Goal: Transaction & Acquisition: Purchase product/service

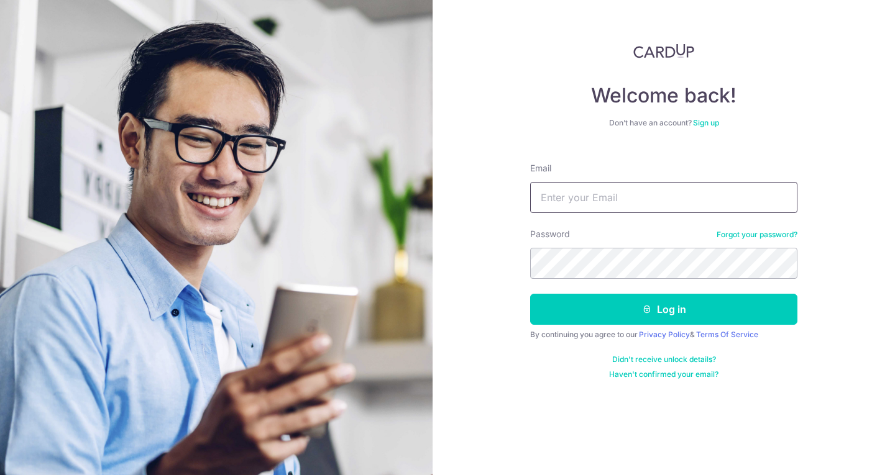
click at [568, 203] on input "Email" at bounding box center [663, 197] width 267 height 31
type input "ngolifang@gmail.com"
click at [530, 294] on button "Log in" at bounding box center [663, 309] width 267 height 31
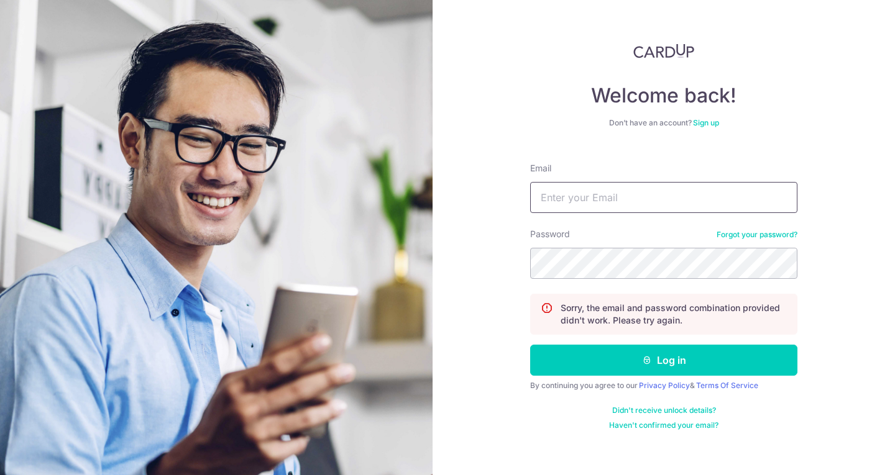
click at [593, 191] on input "Email" at bounding box center [663, 197] width 267 height 31
type input "[EMAIL_ADDRESS][DOMAIN_NAME]"
click at [530, 345] on button "Log in" at bounding box center [663, 360] width 267 height 31
click at [593, 201] on input "Email" at bounding box center [663, 197] width 267 height 31
type input "ngolifang@gmail.com"
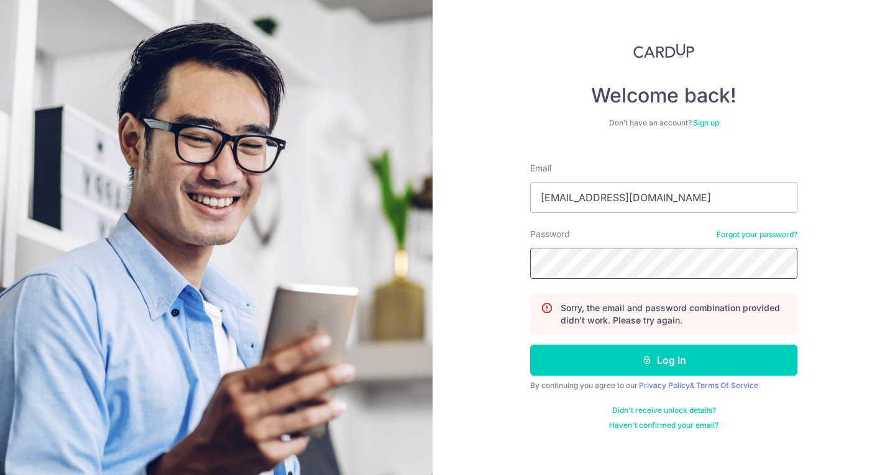
click at [530, 345] on button "Log in" at bounding box center [663, 360] width 267 height 31
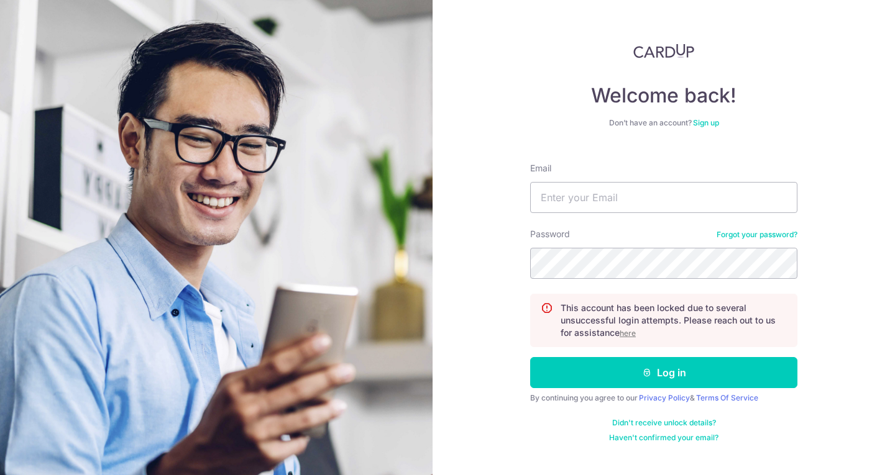
click at [744, 226] on form "Email Password Forgot your password? This account has been locked due to severa…" at bounding box center [663, 298] width 267 height 290
click at [747, 237] on link "Forgot your password?" at bounding box center [756, 235] width 81 height 10
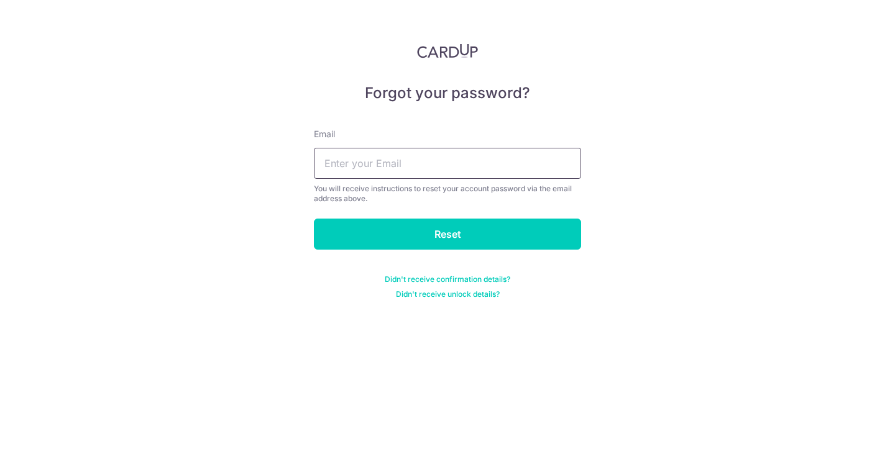
click at [398, 166] on input "text" at bounding box center [447, 163] width 267 height 31
type input "[EMAIL_ADDRESS][DOMAIN_NAME]"
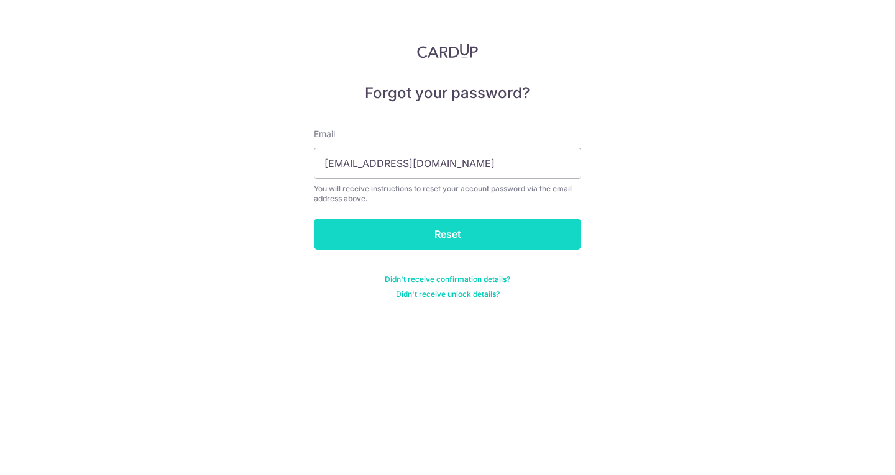
click at [431, 244] on input "Reset" at bounding box center [447, 234] width 267 height 31
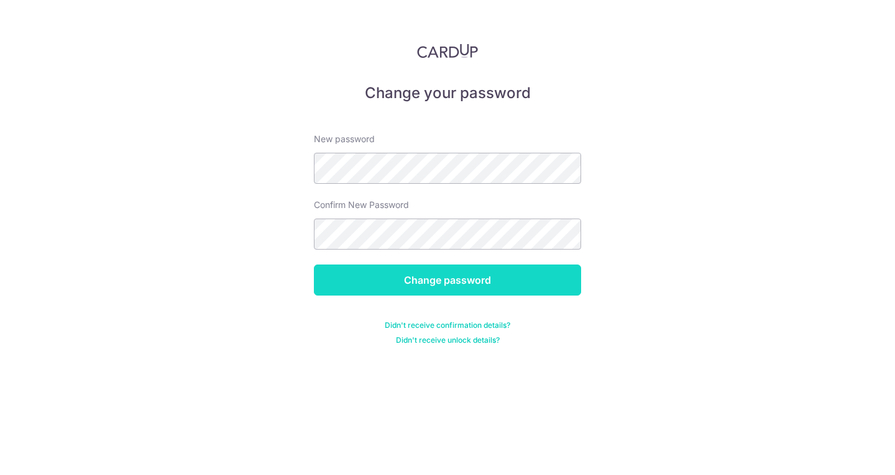
click at [465, 280] on input "Change password" at bounding box center [447, 280] width 267 height 31
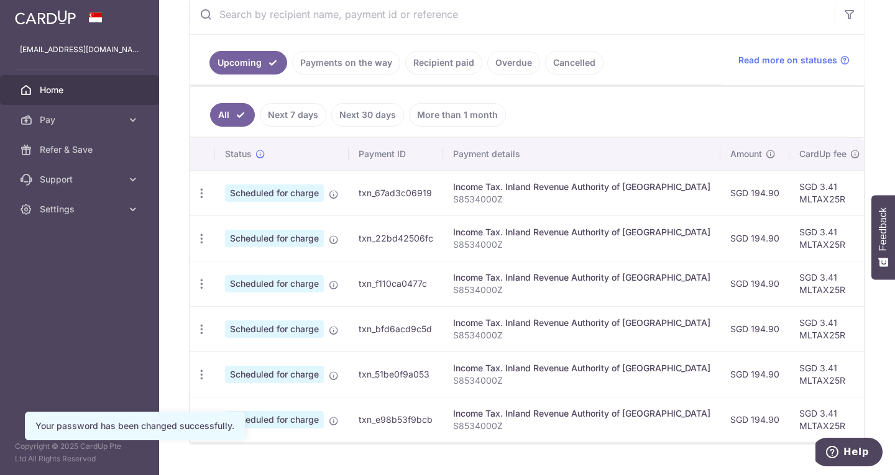
scroll to position [249, 0]
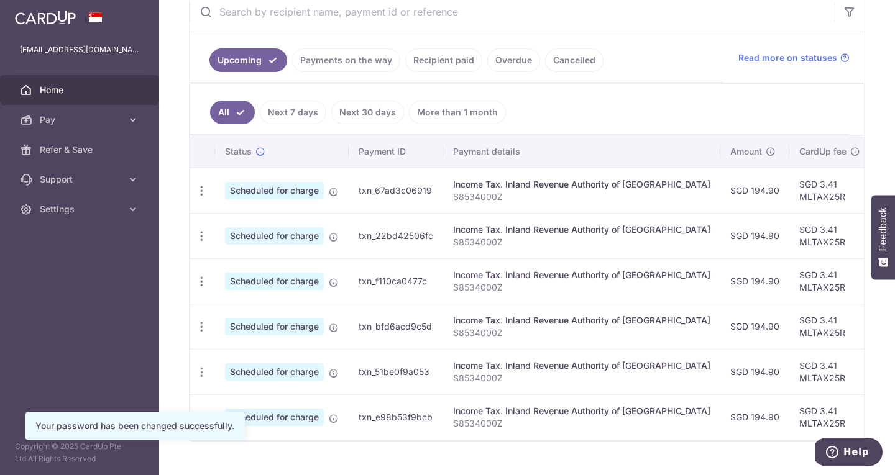
click at [351, 58] on link "Payments on the way" at bounding box center [346, 60] width 108 height 24
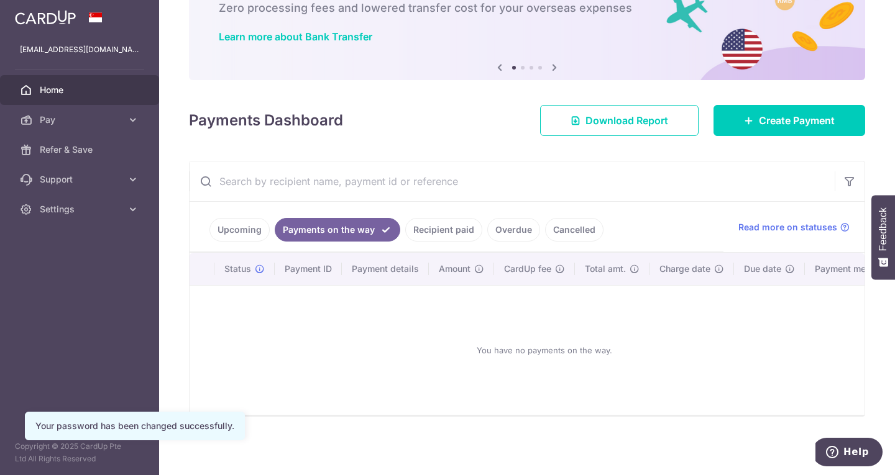
scroll to position [85, 0]
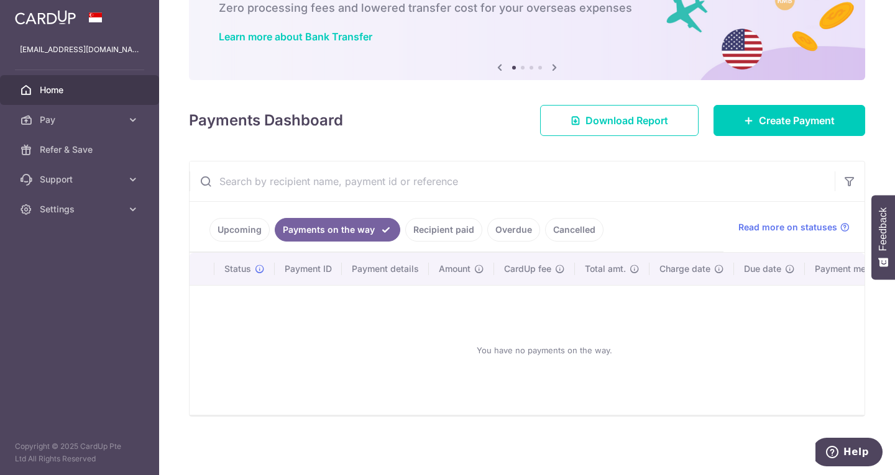
click at [508, 224] on link "Overdue" at bounding box center [513, 230] width 53 height 24
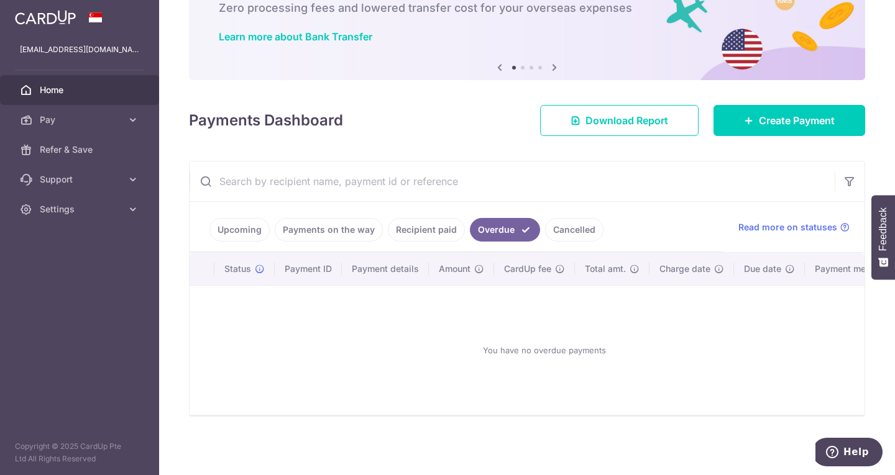
click at [445, 218] on link "Recipient paid" at bounding box center [426, 230] width 77 height 24
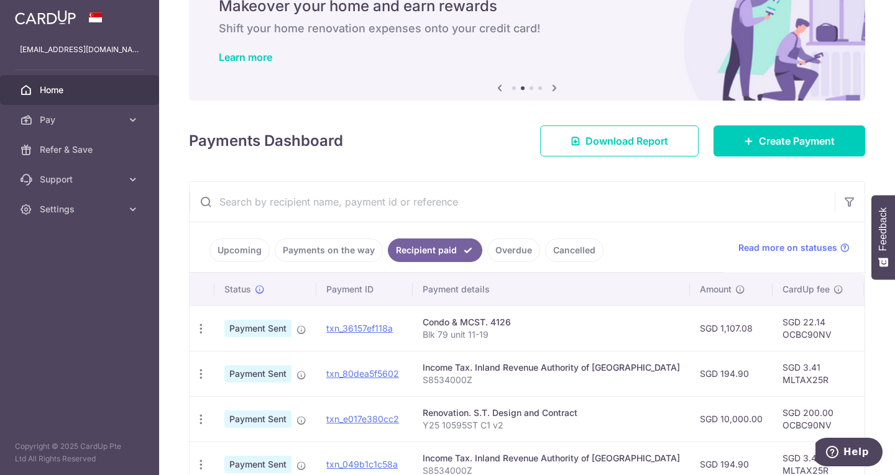
scroll to position [36, 0]
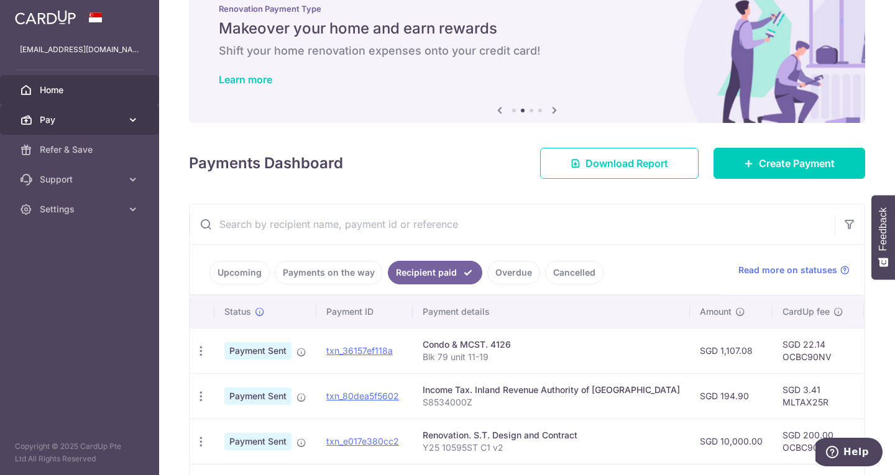
click at [80, 122] on span "Pay" at bounding box center [81, 120] width 82 height 12
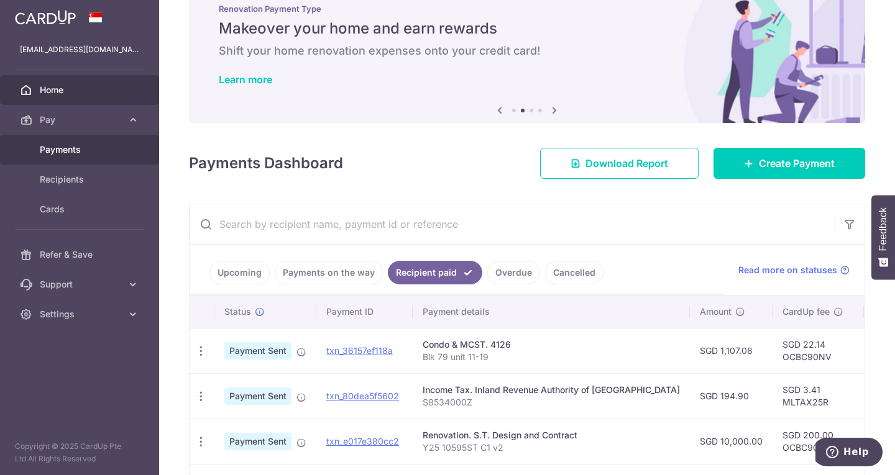
click at [70, 152] on span "Payments" at bounding box center [81, 150] width 82 height 12
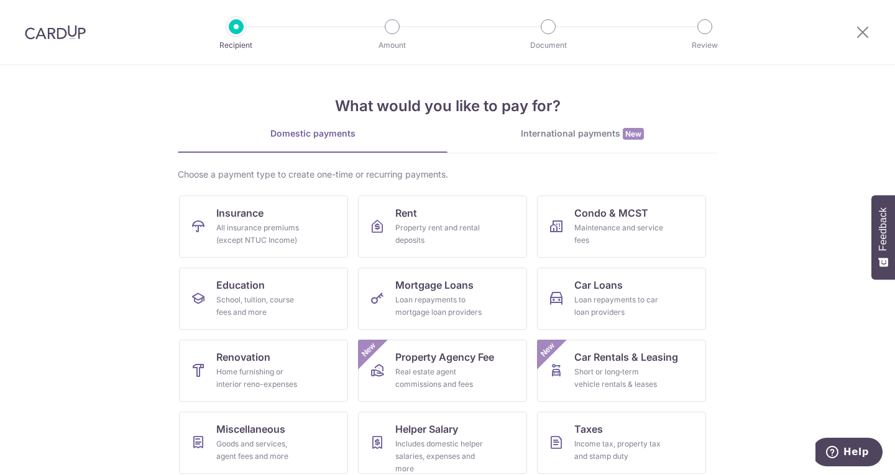
click at [31, 41] on div at bounding box center [55, 32] width 111 height 65
click at [53, 35] on img at bounding box center [55, 32] width 61 height 15
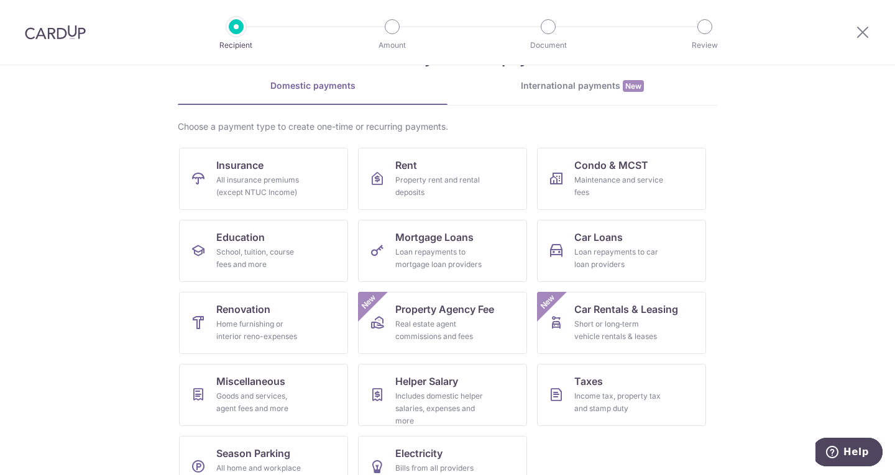
scroll to position [81, 0]
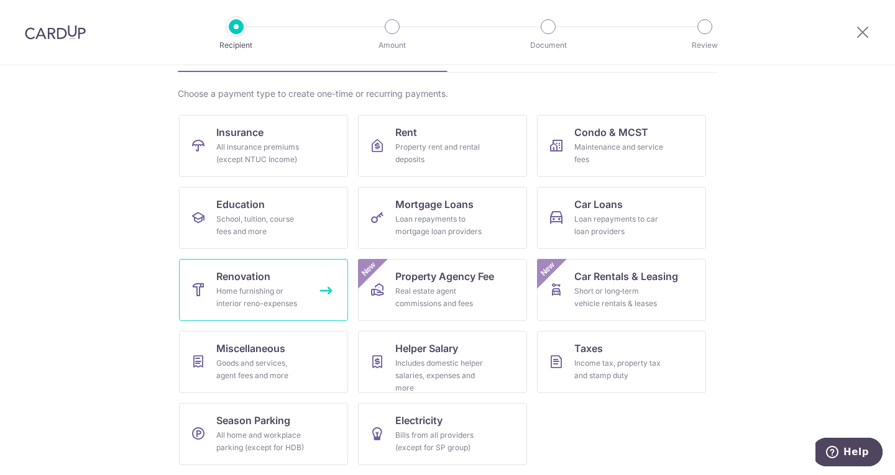
click at [302, 285] on div "Home furnishing or interior reno-expenses" at bounding box center [260, 297] width 89 height 25
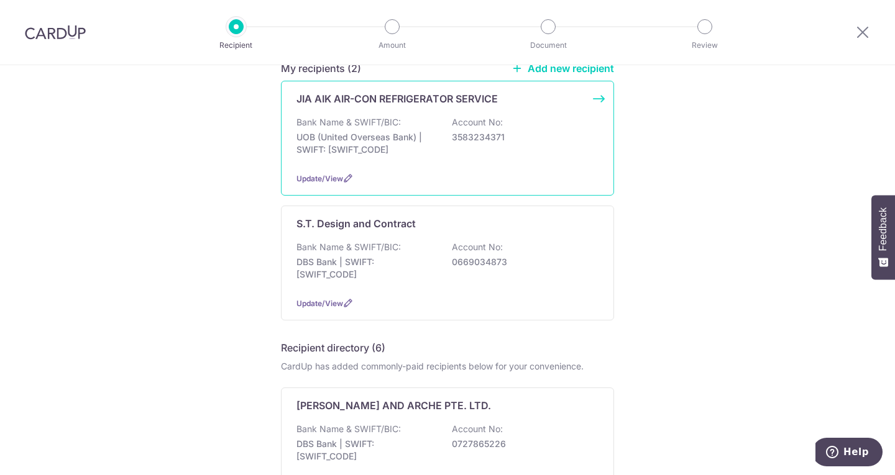
scroll to position [186, 0]
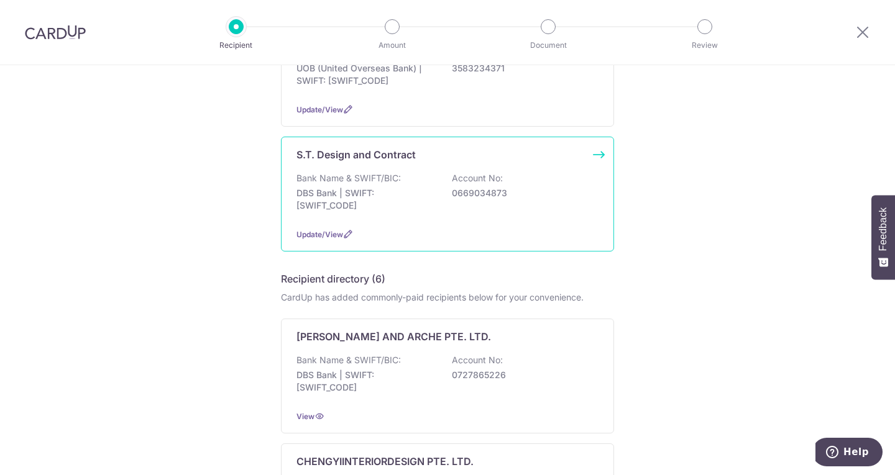
click at [440, 200] on div "Bank Name & SWIFT/BIC: DBS Bank | SWIFT: [SWIFT_CODE] Account No: 0669034873" at bounding box center [447, 195] width 302 height 46
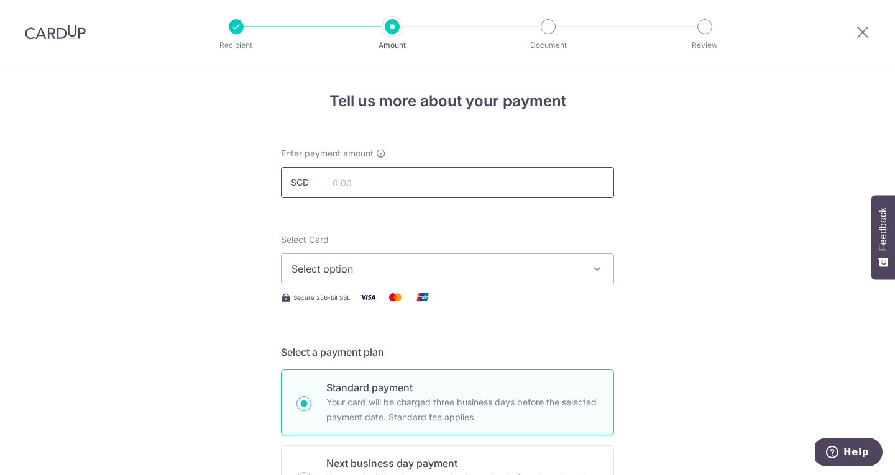
click at [352, 186] on input "text" at bounding box center [447, 182] width 333 height 31
paste input "3,282.50"
type input "3,282.50"
click at [339, 271] on span "Select option" at bounding box center [436, 269] width 290 height 15
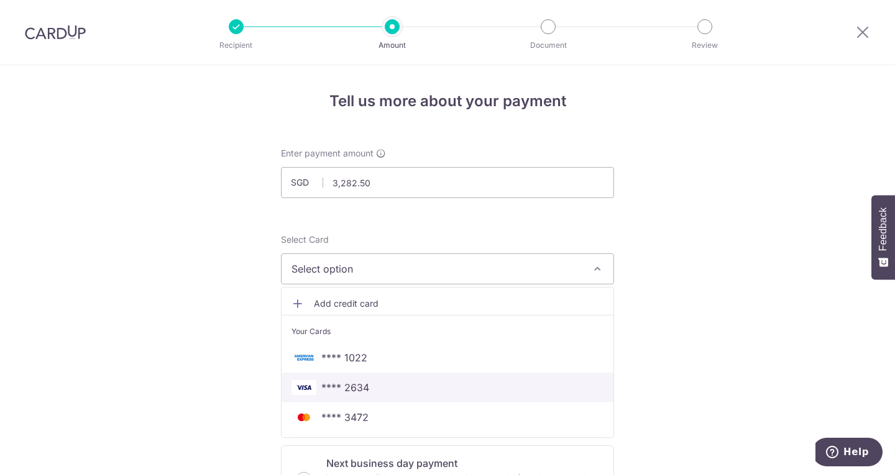
drag, startPoint x: 333, startPoint y: 395, endPoint x: 331, endPoint y: 386, distance: 9.5
click at [333, 395] on link "**** 2634" at bounding box center [448, 388] width 332 height 30
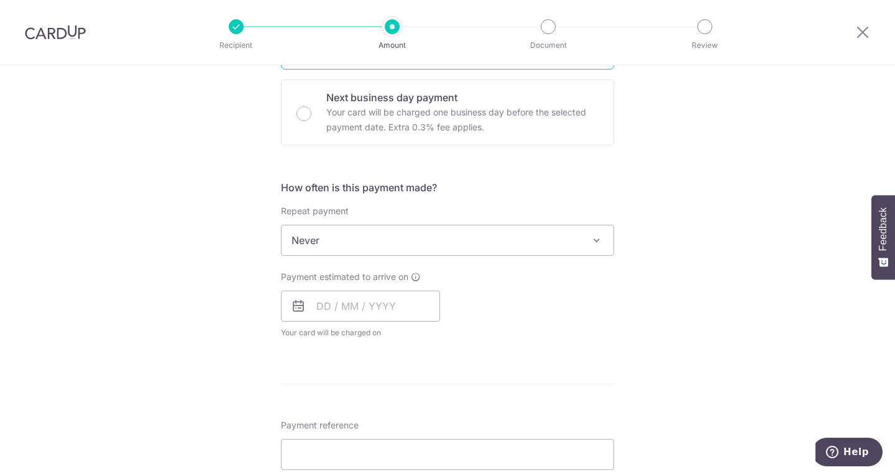
scroll to position [373, 0]
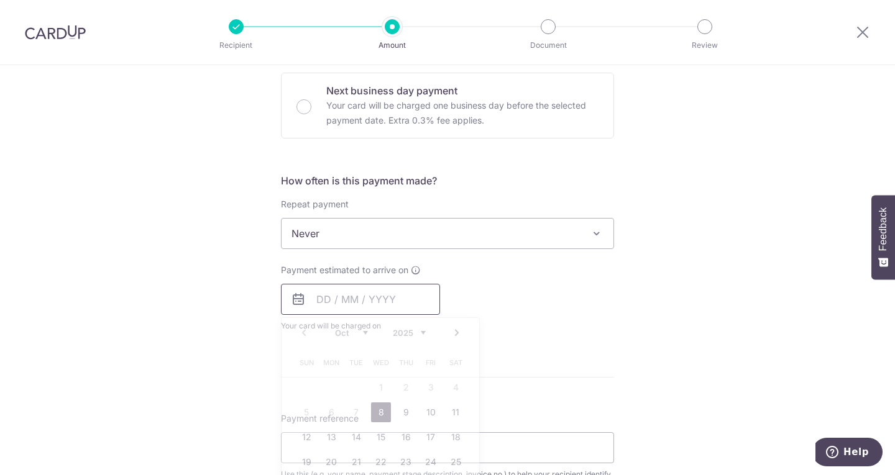
click at [332, 298] on input "text" at bounding box center [360, 299] width 159 height 31
click at [372, 412] on link "8" at bounding box center [381, 413] width 20 height 20
type input "[DATE]"
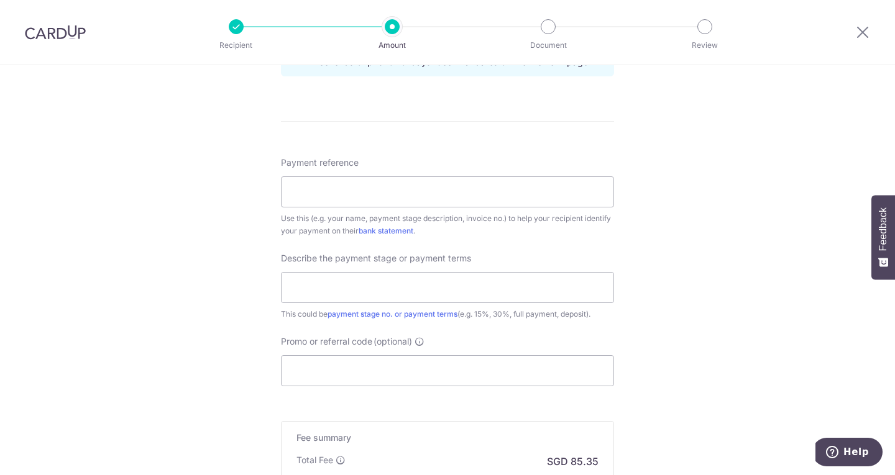
scroll to position [684, 0]
click at [313, 191] on input "Payment reference" at bounding box center [447, 188] width 333 height 31
paste input "Y25-10595ST- V1"
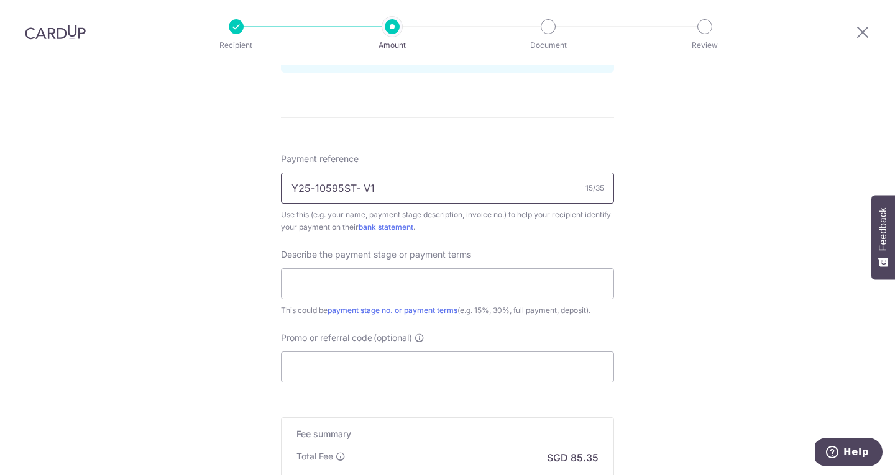
type input "Y25-10595ST- V1"
click at [721, 209] on div "Tell us more about your payment Enter payment amount SGD 3,282.50 3282.50 Selec…" at bounding box center [447, 11] width 895 height 1258
click at [393, 278] on input "text" at bounding box center [447, 283] width 333 height 31
drag, startPoint x: 456, startPoint y: 285, endPoint x: 203, endPoint y: 278, distance: 253.0
click at [203, 278] on div "Tell us more about your payment Enter payment amount SGD 3,282.50 3282.50 Selec…" at bounding box center [447, 11] width 895 height 1258
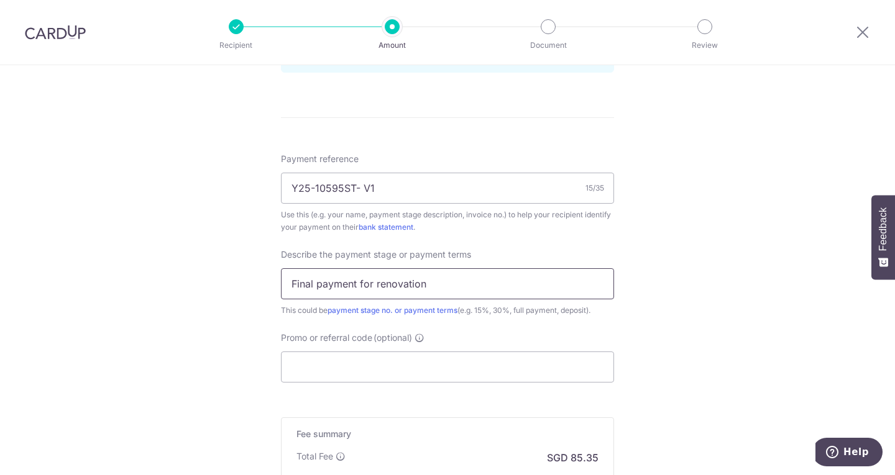
type input "Final payment for renovation"
click at [369, 368] on input "Promo or referral code (optional)" at bounding box center [447, 367] width 333 height 31
paste input "OCBC90NV"
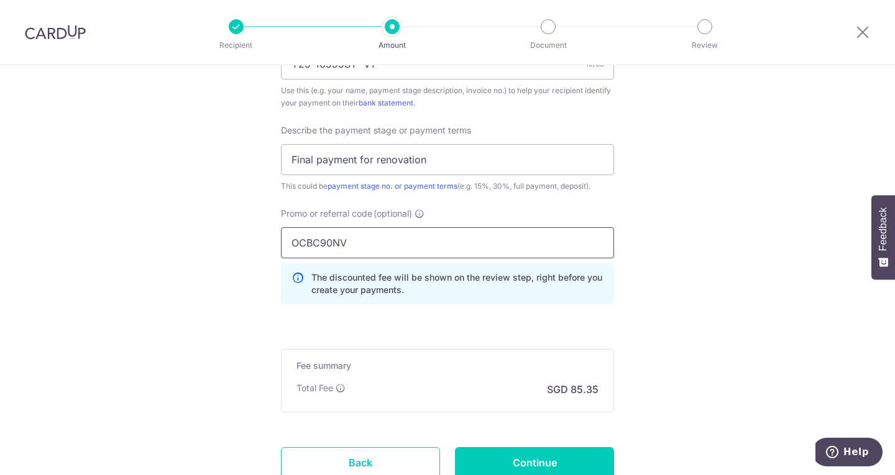
scroll to position [870, 0]
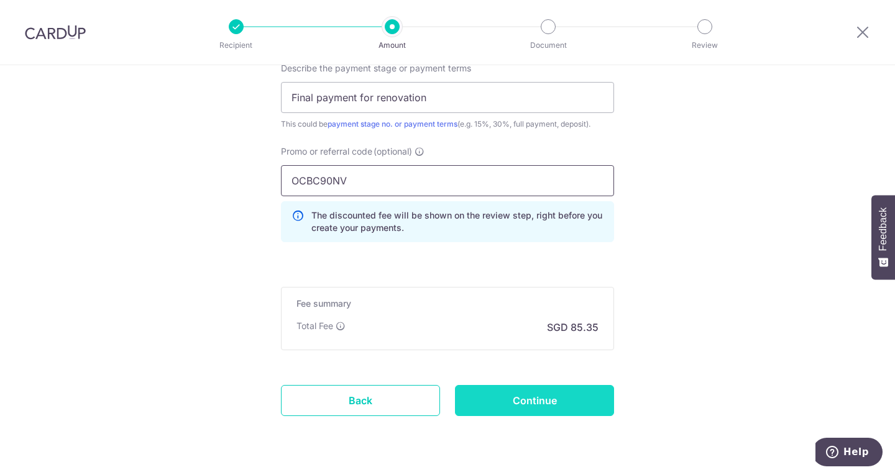
type input "OCBC90NV"
click at [513, 401] on input "Continue" at bounding box center [534, 400] width 159 height 31
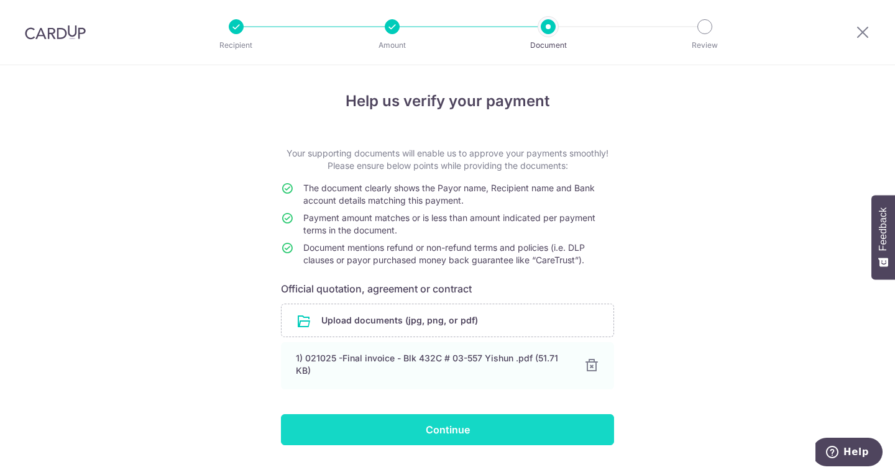
click at [458, 431] on input "Continue" at bounding box center [447, 429] width 333 height 31
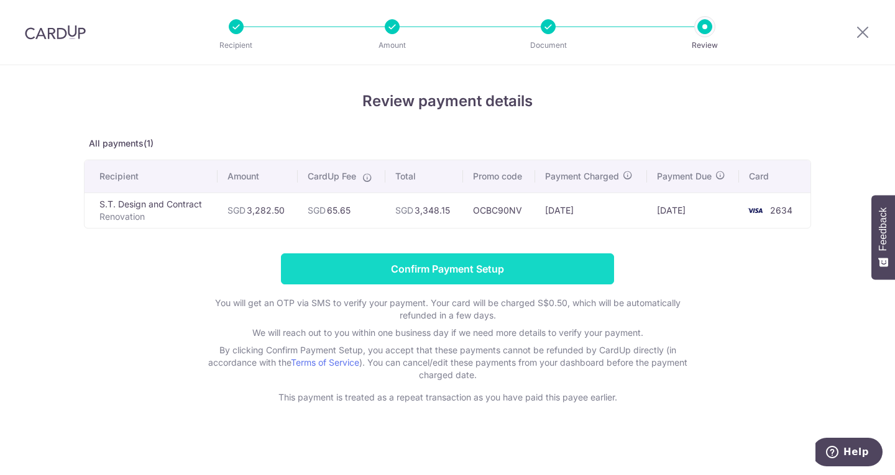
click at [476, 273] on input "Confirm Payment Setup" at bounding box center [447, 269] width 333 height 31
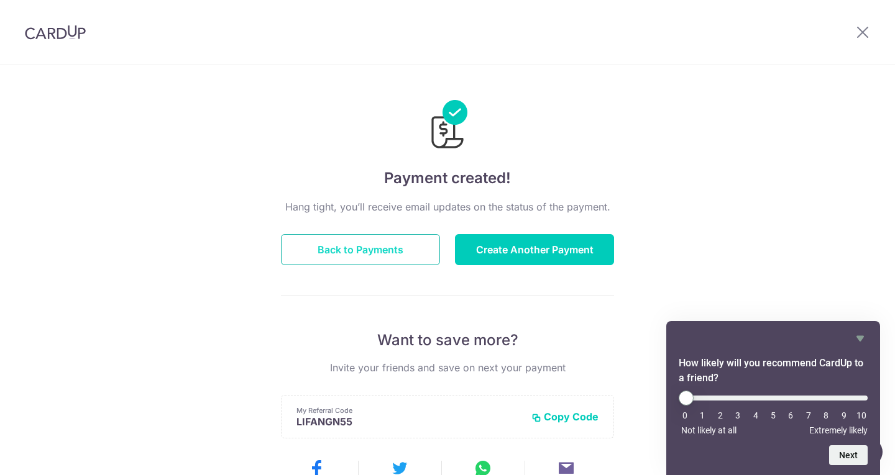
click at [365, 249] on button "Back to Payments" at bounding box center [360, 249] width 159 height 31
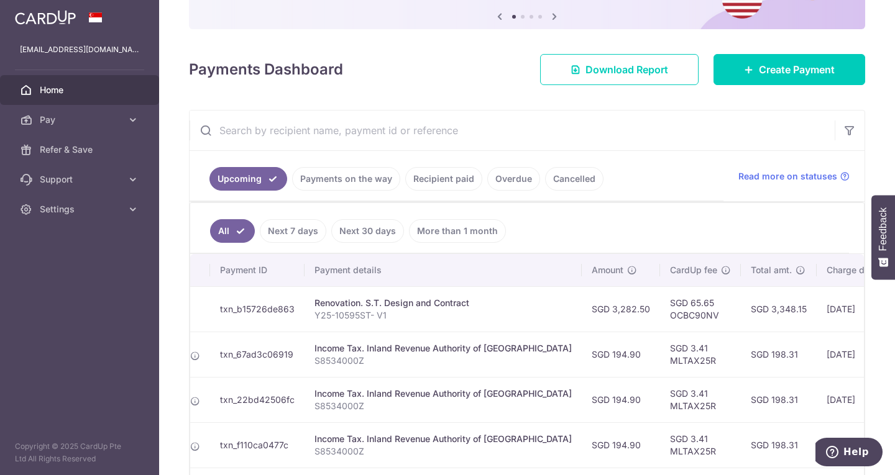
scroll to position [62, 0]
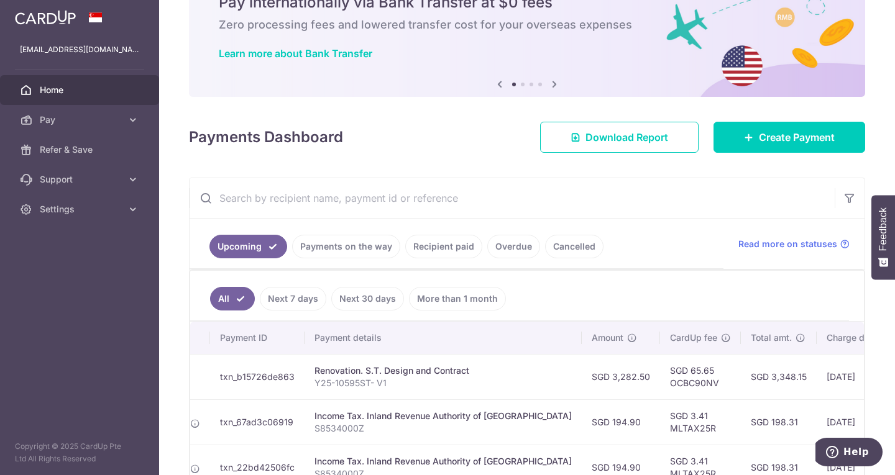
click at [71, 94] on span "Home" at bounding box center [81, 90] width 82 height 12
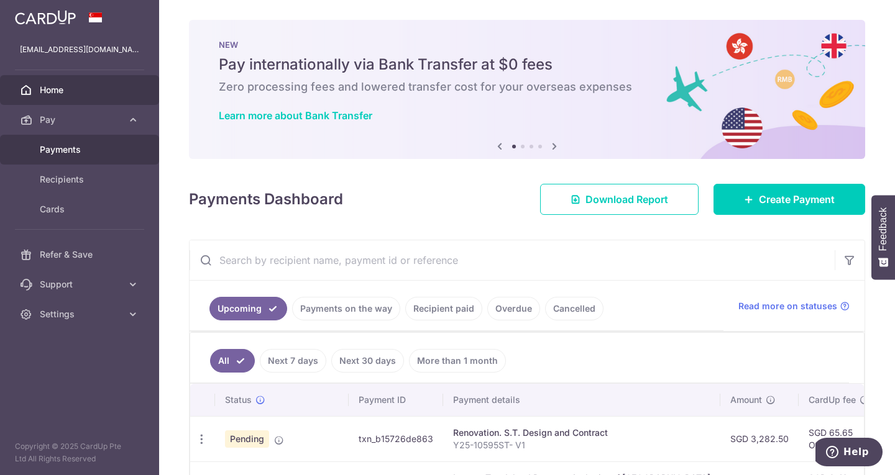
click at [73, 150] on span "Payments" at bounding box center [81, 150] width 82 height 12
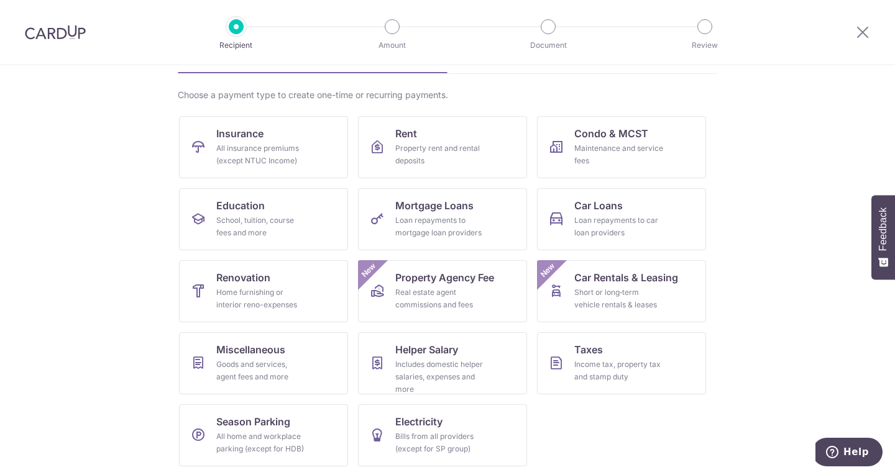
scroll to position [81, 0]
click at [274, 363] on div "Goods and services, agent fees and more" at bounding box center [260, 369] width 89 height 25
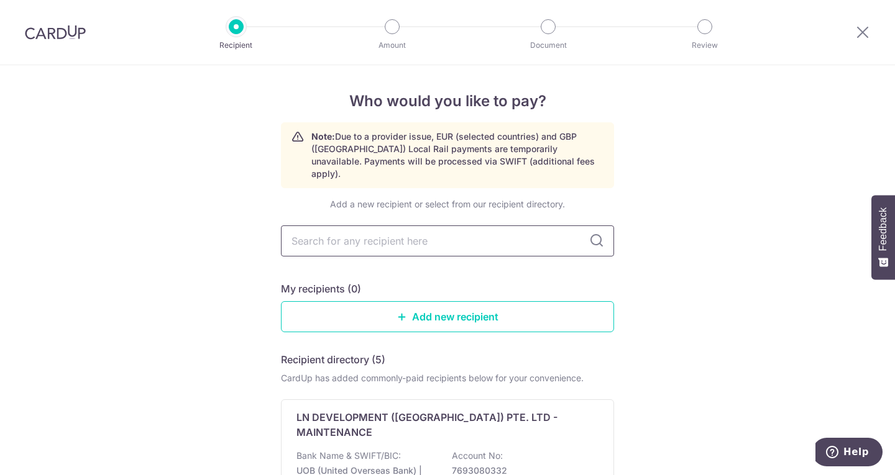
click at [480, 228] on input "text" at bounding box center [447, 241] width 333 height 31
type input "S.T"
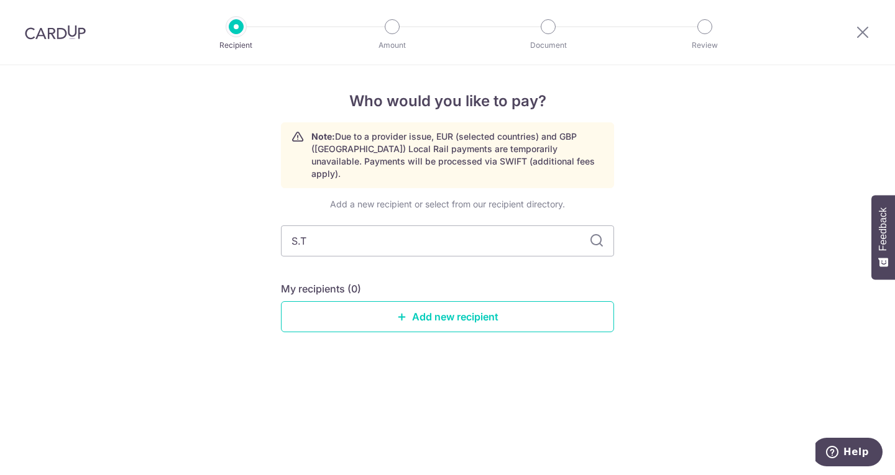
click at [595, 234] on icon at bounding box center [596, 241] width 15 height 15
click at [592, 234] on icon at bounding box center [596, 241] width 15 height 15
drag, startPoint x: 336, startPoint y: 229, endPoint x: 243, endPoint y: 224, distance: 93.3
click at [243, 224] on div "Who would you like to pay? Note: Due to a provider issue, EUR (selected countri…" at bounding box center [447, 270] width 895 height 410
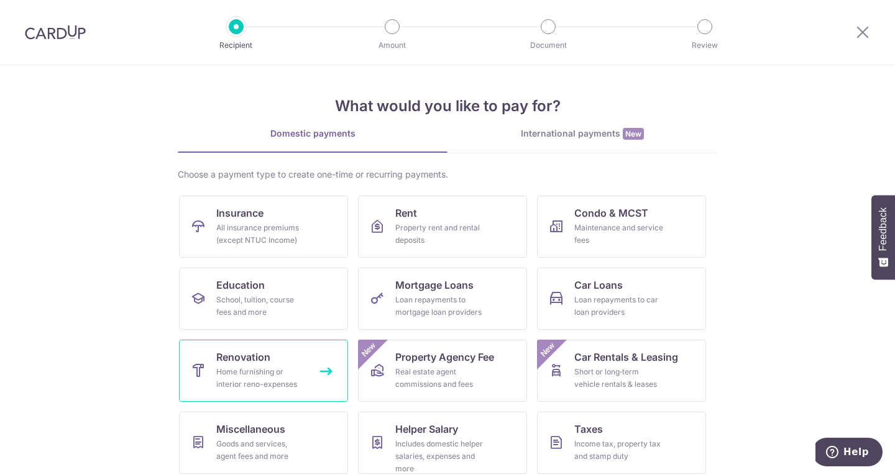
scroll to position [81, 0]
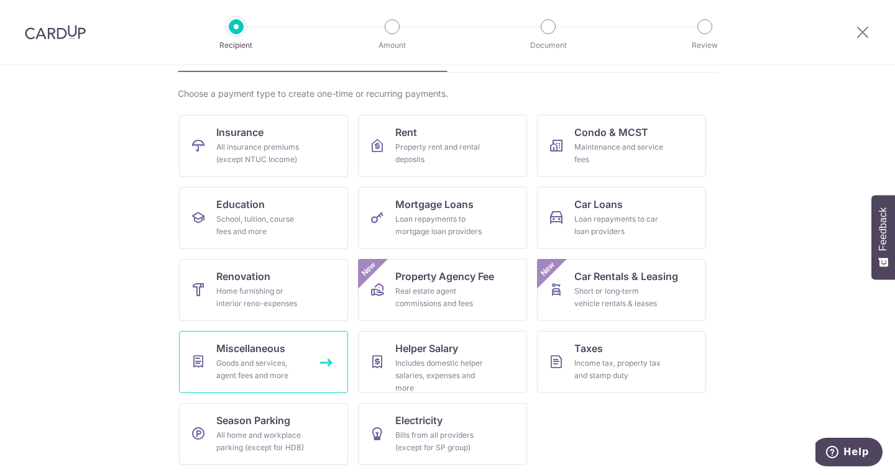
click at [270, 365] on div "Goods and services, agent fees and more" at bounding box center [260, 369] width 89 height 25
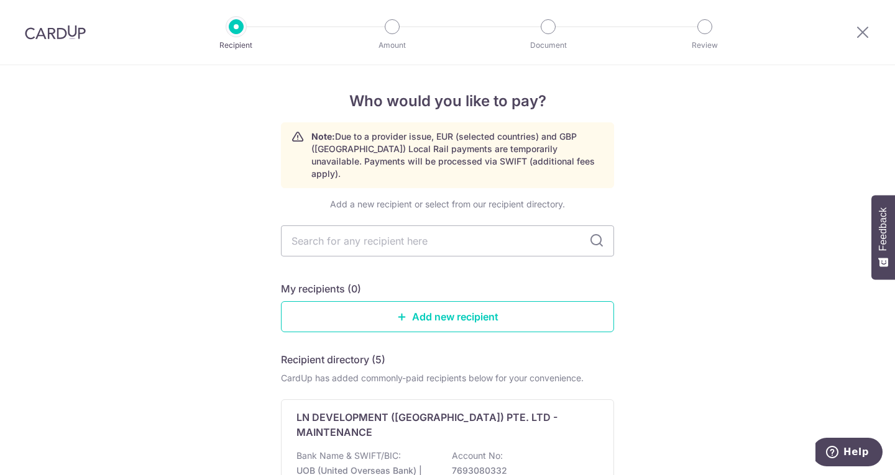
click at [594, 234] on icon at bounding box center [596, 241] width 15 height 15
click at [556, 231] on input "text" at bounding box center [447, 241] width 333 height 31
type input "S.T"
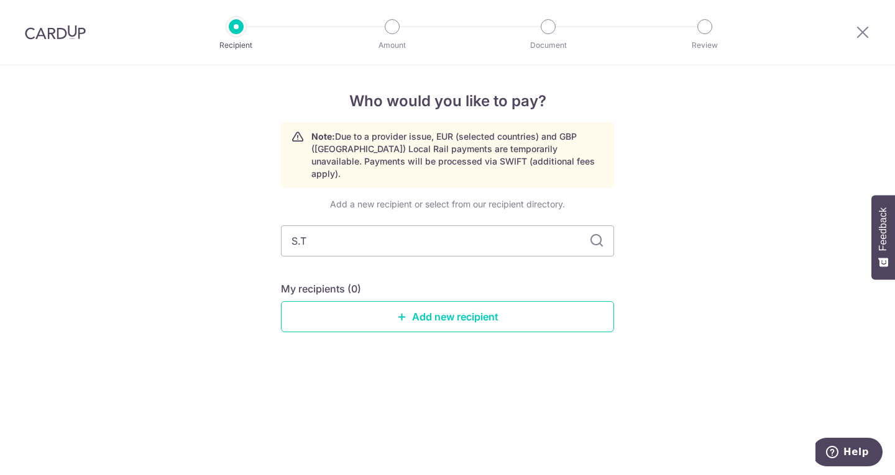
drag, startPoint x: 313, startPoint y: 232, endPoint x: 272, endPoint y: 228, distance: 41.2
click at [273, 228] on div "Who would you like to pay? Note: Due to a provider issue, EUR (selected countri…" at bounding box center [447, 270] width 895 height 410
click at [588, 228] on input "text" at bounding box center [447, 241] width 333 height 31
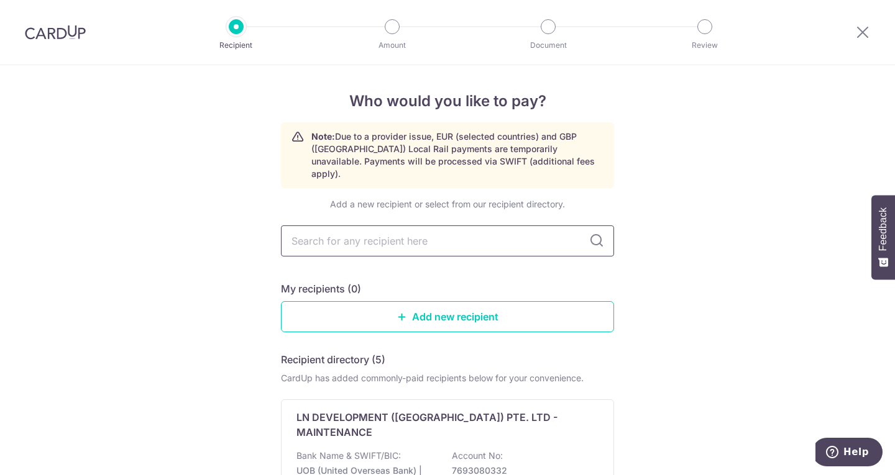
click at [324, 240] on input "text" at bounding box center [447, 241] width 333 height 31
type input "desi"
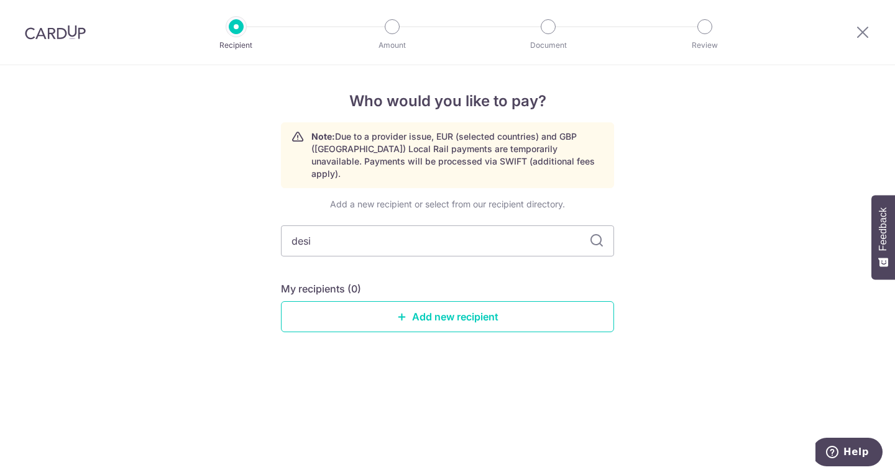
drag, startPoint x: 329, startPoint y: 230, endPoint x: 222, endPoint y: 227, distance: 106.9
click at [222, 227] on div "Who would you like to pay? Note: Due to a provider issue, EUR (selected countri…" at bounding box center [447, 270] width 895 height 410
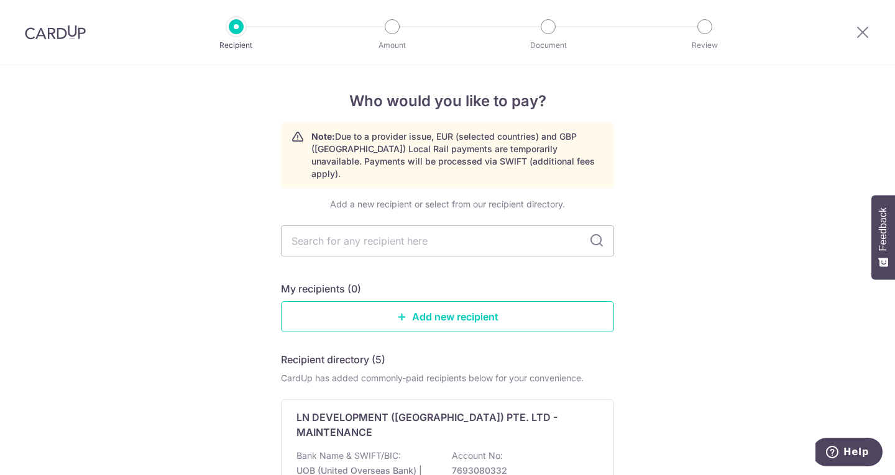
scroll to position [62, 0]
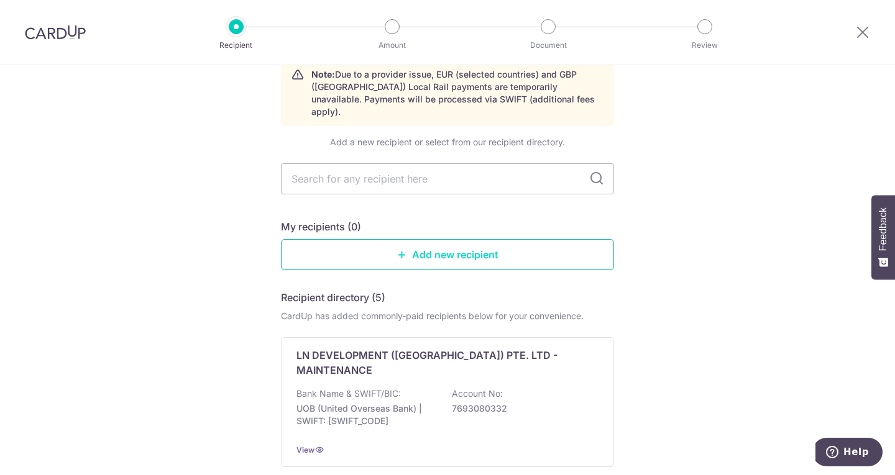
click at [429, 241] on link "Add new recipient" at bounding box center [447, 254] width 333 height 31
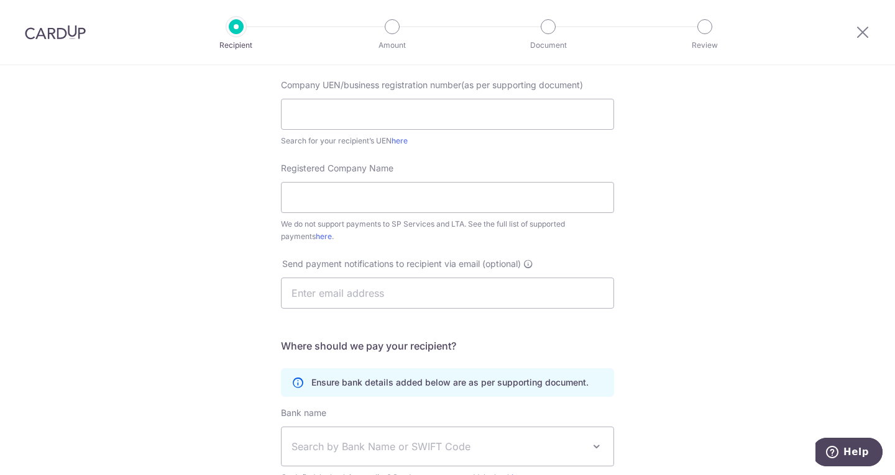
scroll to position [124, 0]
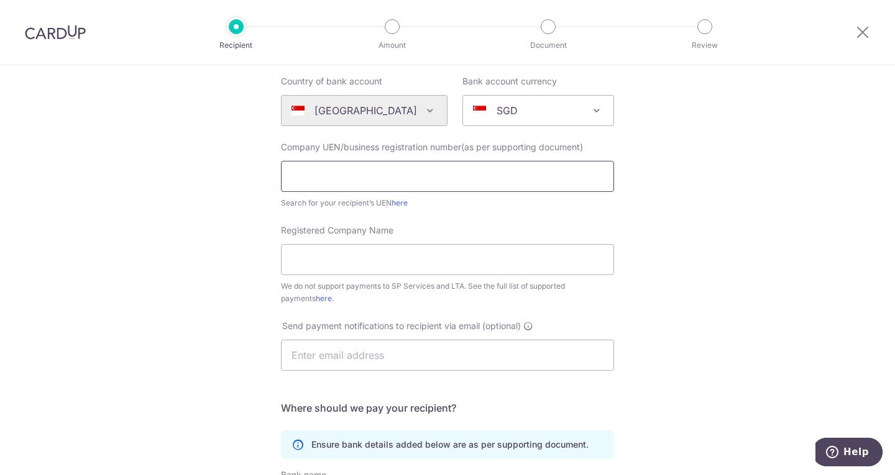
click at [295, 172] on input "text" at bounding box center [447, 176] width 333 height 31
paste input "53072065E ."
type input "53072065E"
click at [342, 259] on input "Registered Company Name" at bounding box center [447, 259] width 333 height 31
paste input "S.T.Design & Contract"
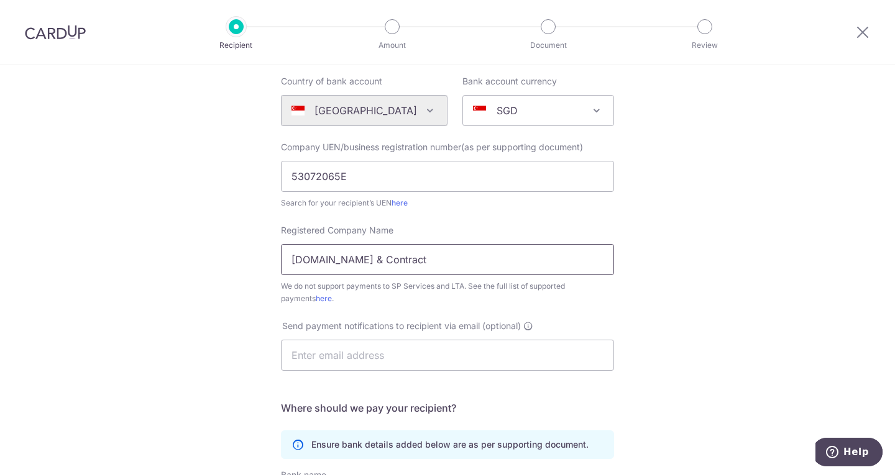
type input "S.T.Design & Contract"
click at [693, 296] on div "Who would you like to pay? Your recipient does not need a CardUp account to rec…" at bounding box center [447, 326] width 895 height 771
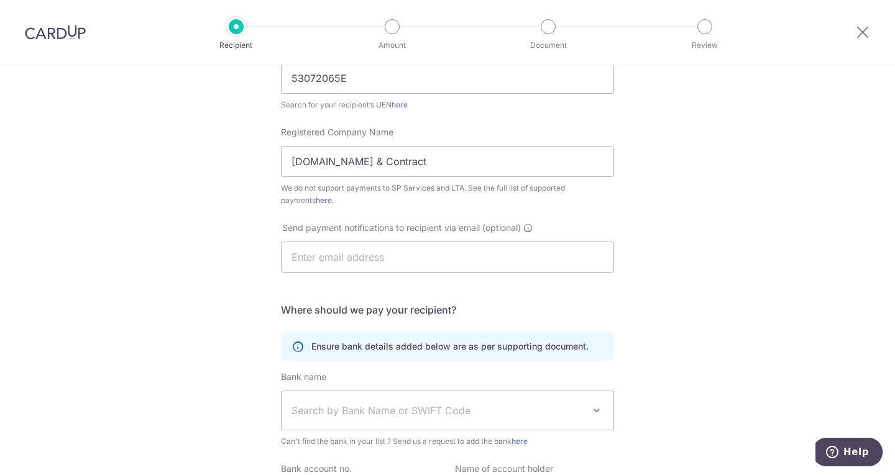
scroll to position [249, 0]
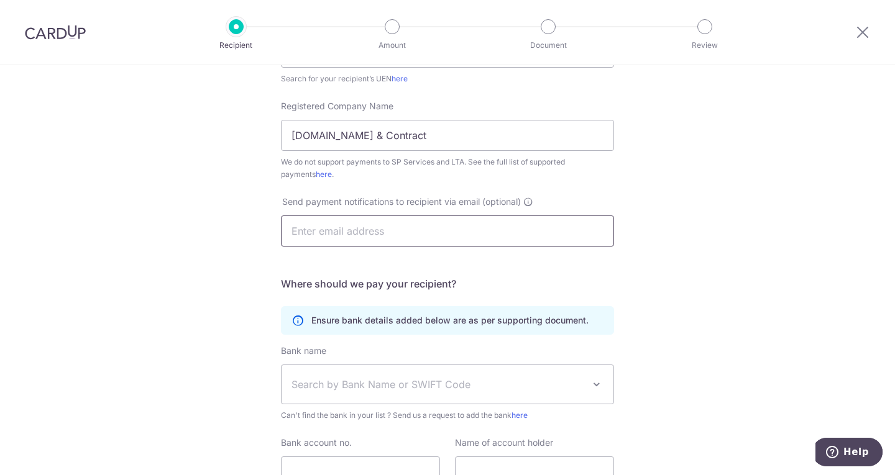
click at [331, 230] on input "text" at bounding box center [447, 231] width 333 height 31
paste input "[EMAIL_ADDRESS][DOMAIN_NAME]"
type input "[EMAIL_ADDRESS][DOMAIN_NAME]"
click at [222, 254] on div "Who would you like to pay? Your recipient does not need a CardUp account to rec…" at bounding box center [447, 202] width 895 height 771
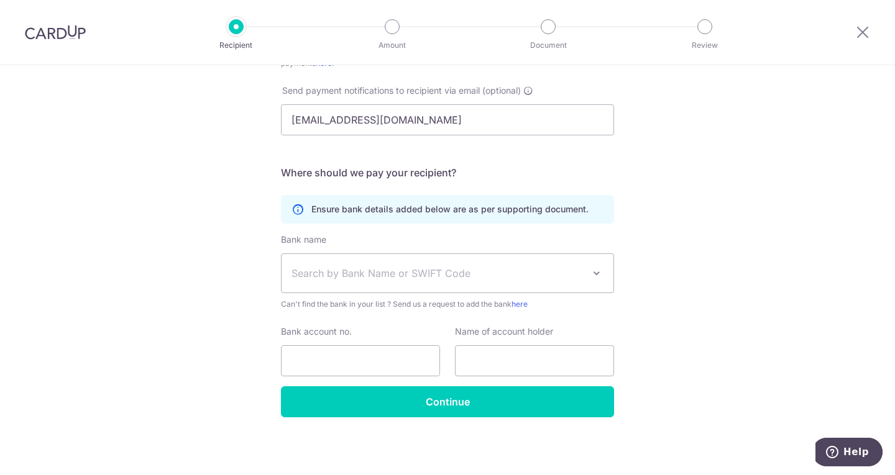
scroll to position [360, 0]
click at [364, 268] on span "Search by Bank Name or SWIFT Code" at bounding box center [437, 272] width 292 height 15
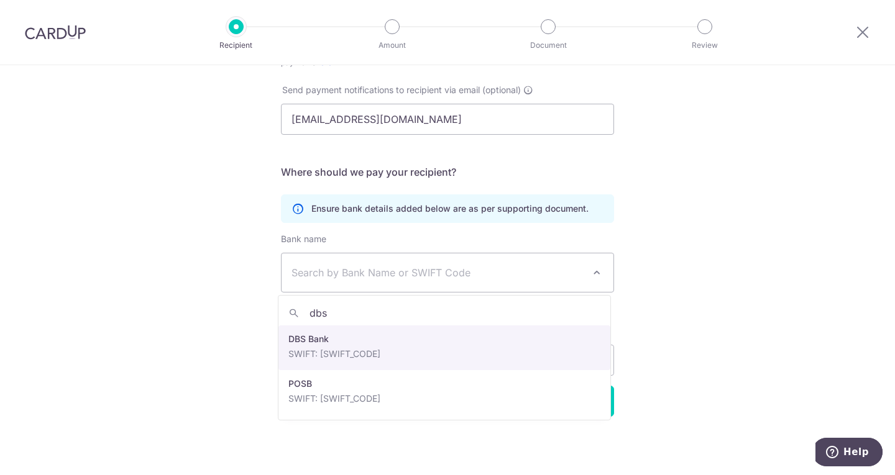
type input "dbs"
select select "6"
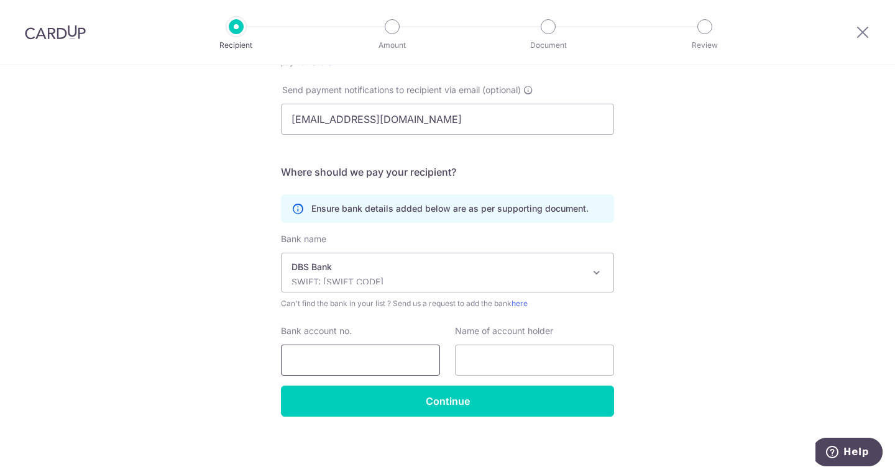
click at [331, 363] on input "Bank account no." at bounding box center [360, 360] width 159 height 31
paste input "0669034873"
type input "0669034873"
click at [529, 358] on input "text" at bounding box center [534, 360] width 159 height 31
paste input "S.T.Design & Contract"
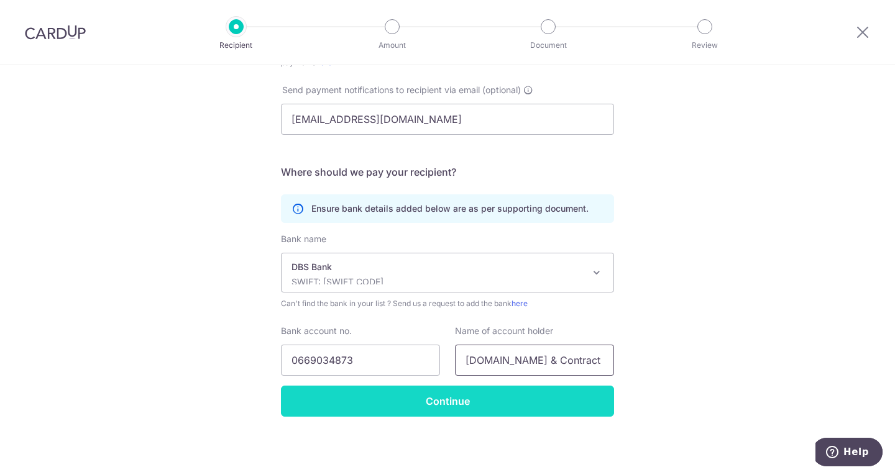
type input "S.T.Design & Contract"
click at [431, 407] on input "Continue" at bounding box center [447, 401] width 333 height 31
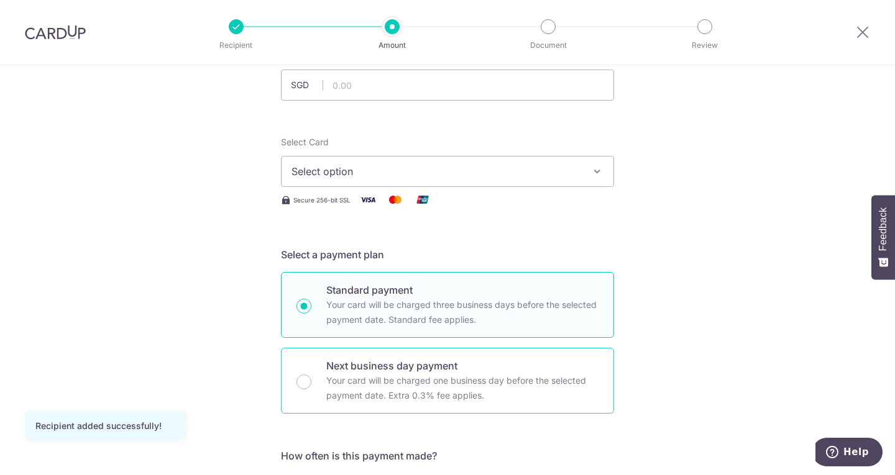
scroll to position [124, 0]
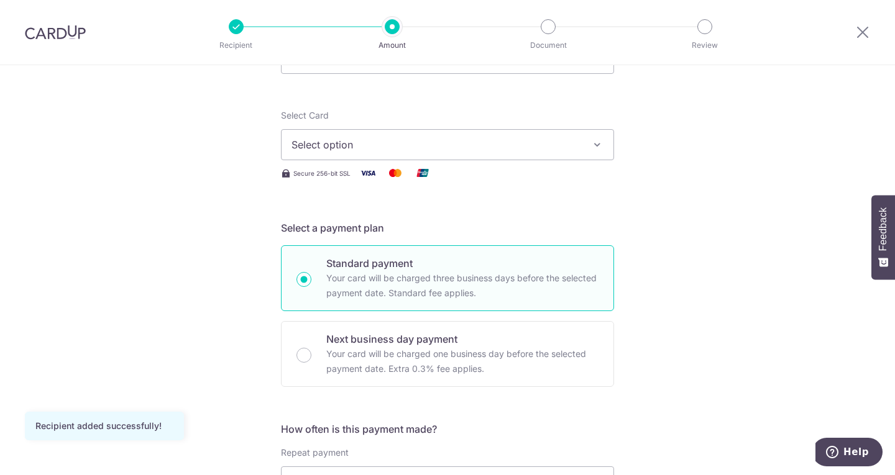
click at [504, 153] on button "Select option" at bounding box center [447, 144] width 333 height 31
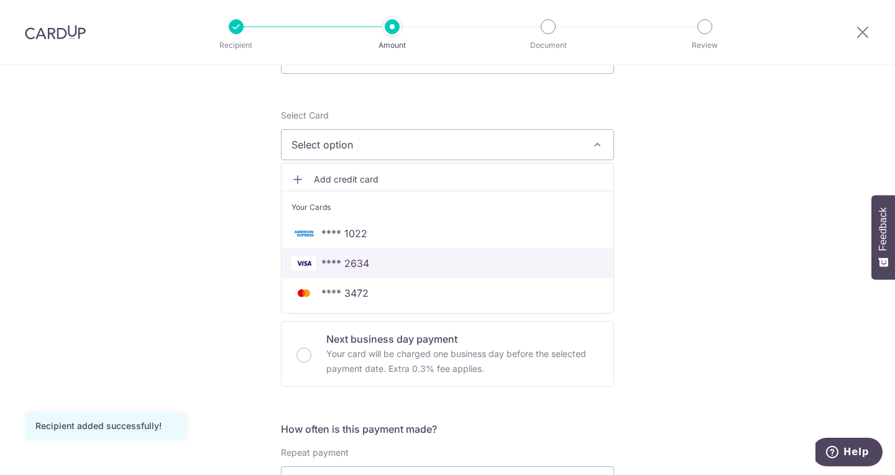
click at [364, 270] on span "**** 2634" at bounding box center [345, 263] width 48 height 15
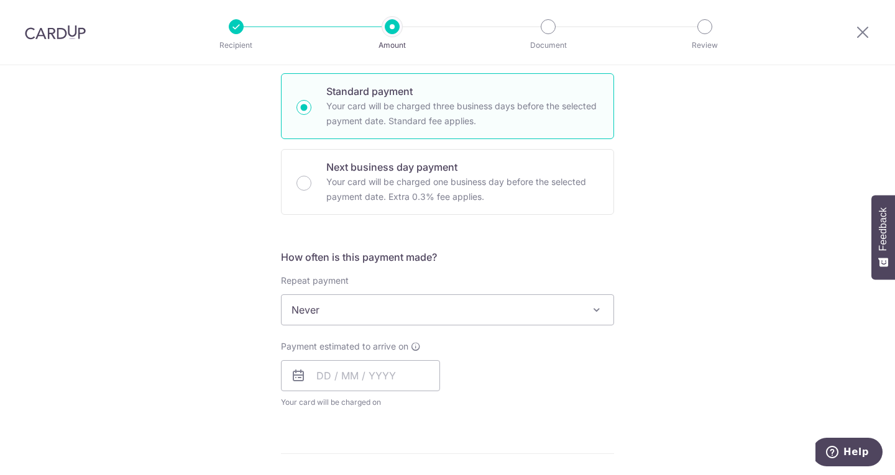
scroll to position [249, 0]
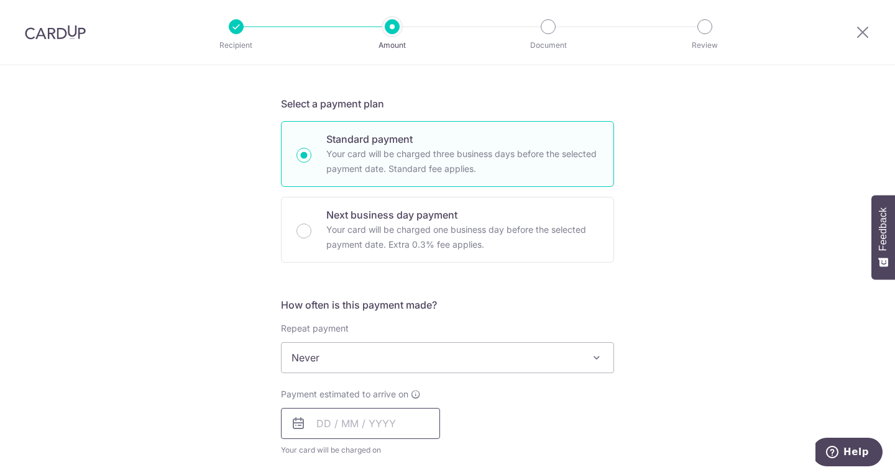
click at [341, 423] on input "text" at bounding box center [360, 423] width 159 height 31
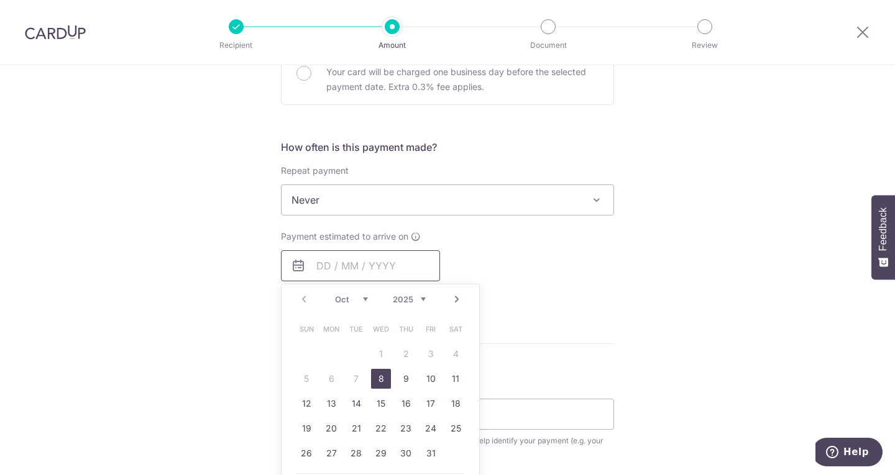
scroll to position [435, 0]
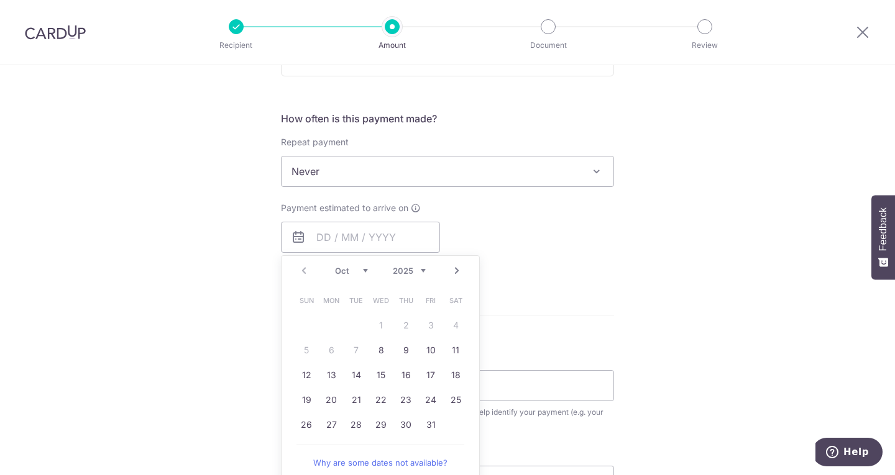
click at [664, 252] on div "Tell us more about your payment Enter payment amount SGD Recipient added succes…" at bounding box center [447, 192] width 895 height 1124
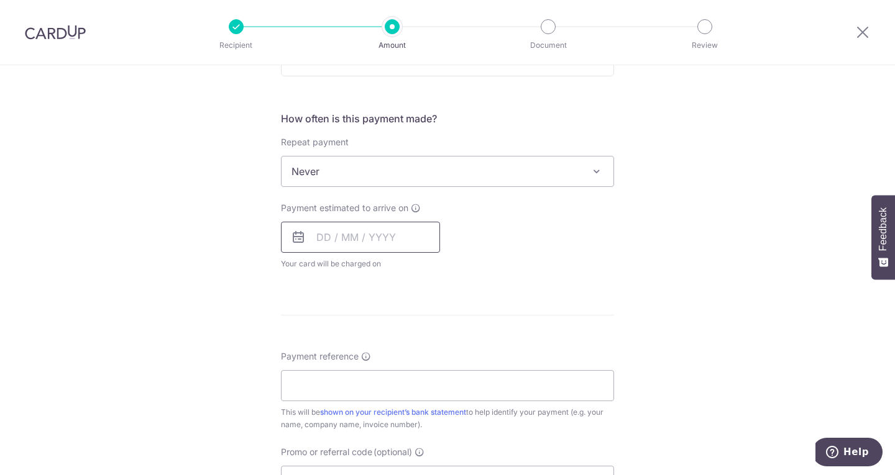
click at [345, 232] on input "text" at bounding box center [360, 237] width 159 height 31
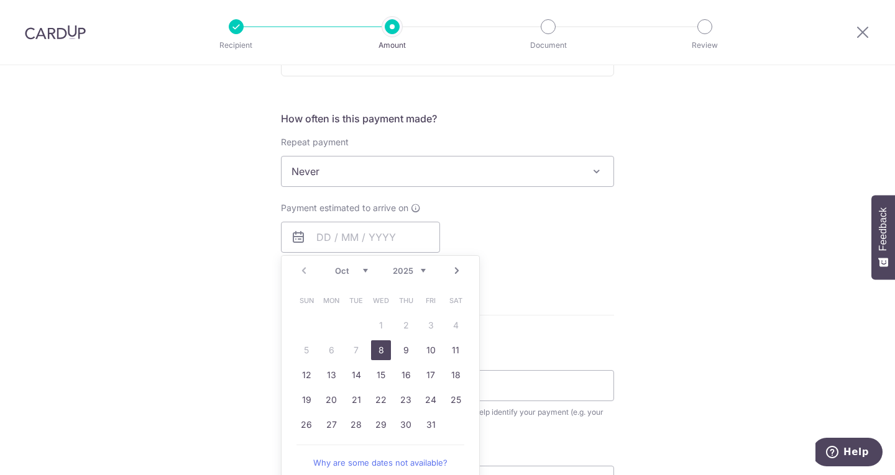
click at [377, 354] on link "8" at bounding box center [381, 351] width 20 height 20
type input "[DATE]"
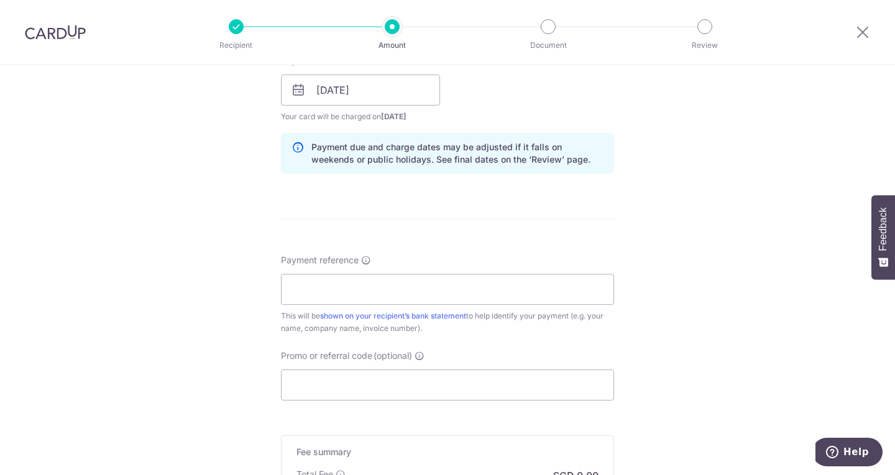
scroll to position [621, 0]
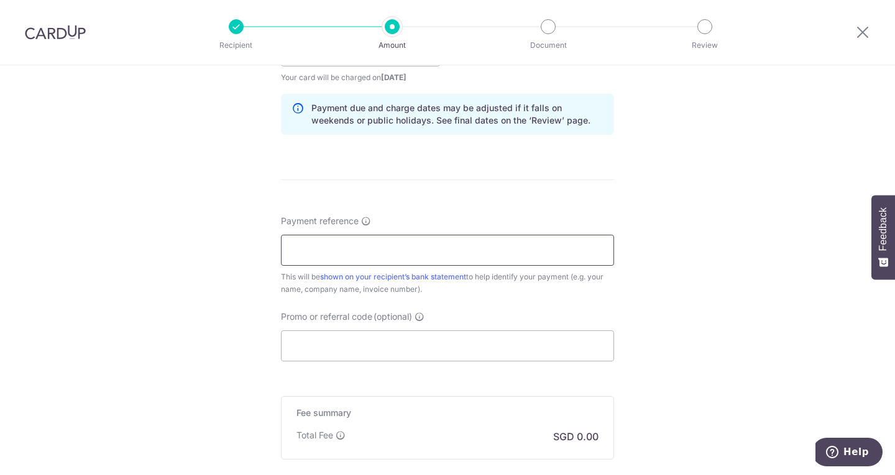
click at [424, 246] on input "Payment reference" at bounding box center [447, 250] width 333 height 31
paste input "Y2508CP5006"
type input "Y2508CP5006"
click at [495, 311] on div "Promo or referral code (optional) The discounted fee will be shown on the revie…" at bounding box center [447, 336] width 333 height 51
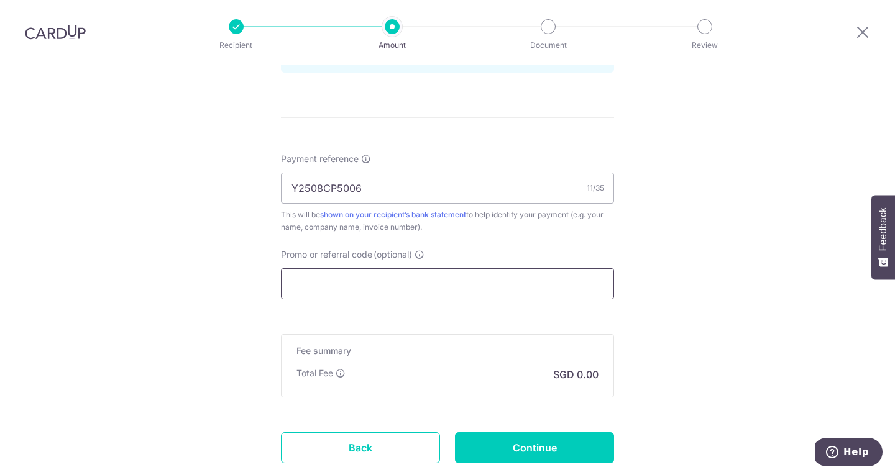
click at [323, 278] on input "Promo or referral code (optional)" at bounding box center [447, 283] width 333 height 31
paste input "Y2508CP5006"
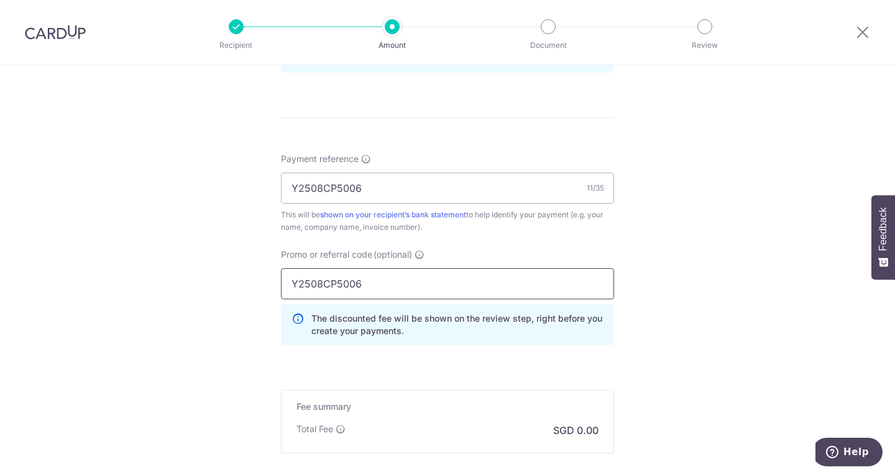
drag, startPoint x: 374, startPoint y: 280, endPoint x: 152, endPoint y: 271, distance: 222.6
paste input "OCBC90NV"
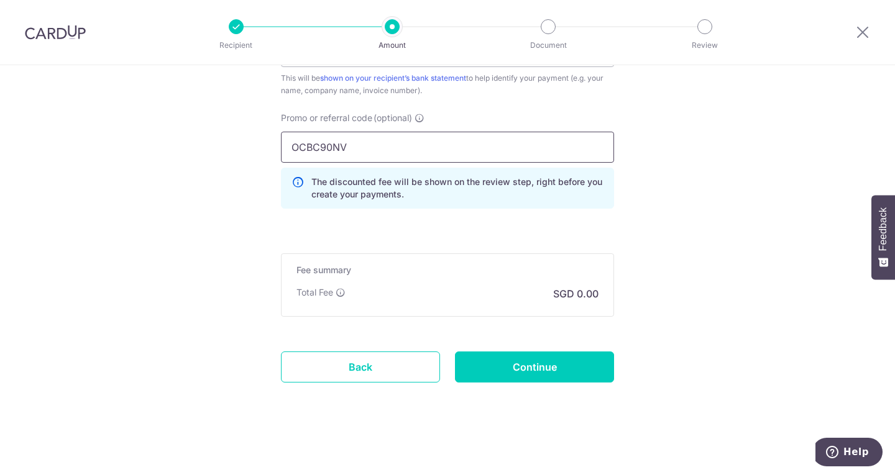
scroll to position [821, 0]
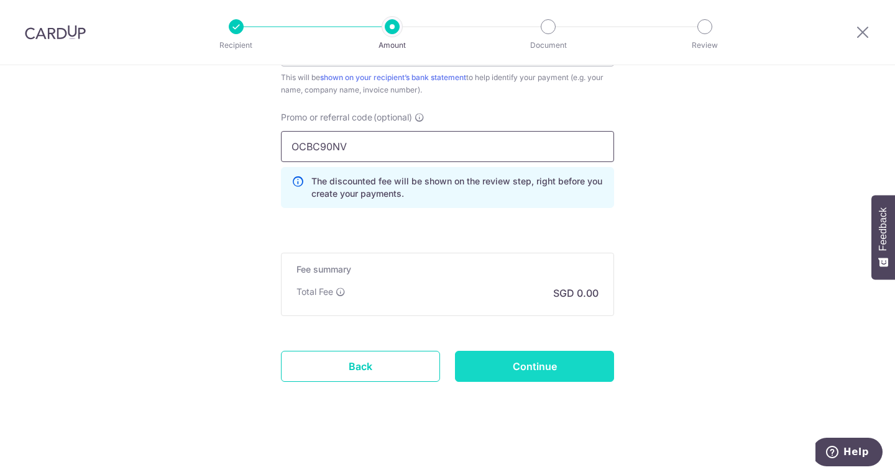
type input "OCBC90NV"
click at [523, 365] on input "Continue" at bounding box center [534, 366] width 159 height 31
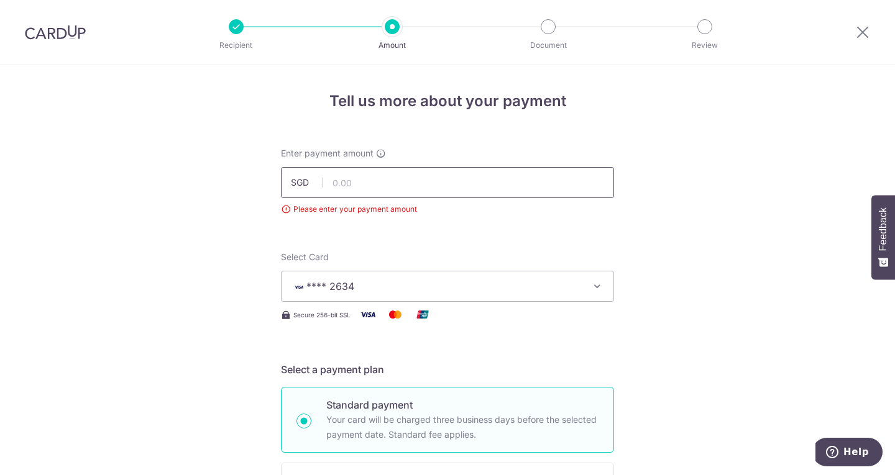
click at [373, 191] on input "text" at bounding box center [447, 182] width 333 height 31
type input "180.00"
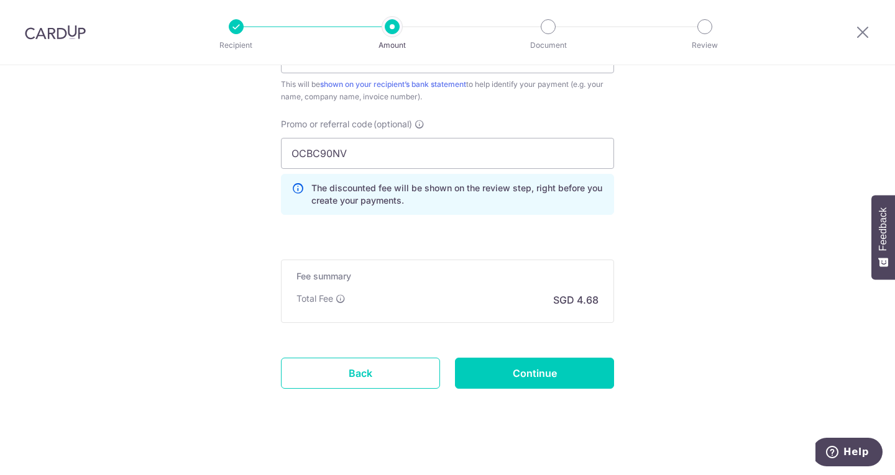
scroll to position [838, 0]
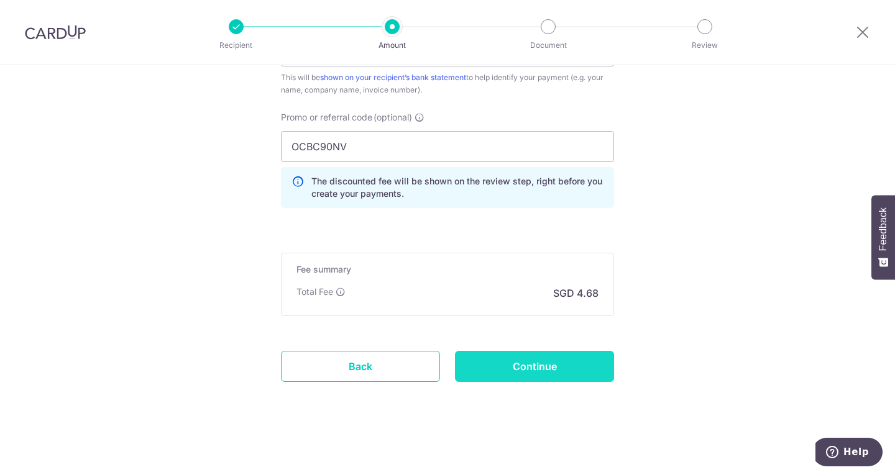
click at [542, 365] on input "Continue" at bounding box center [534, 366] width 159 height 31
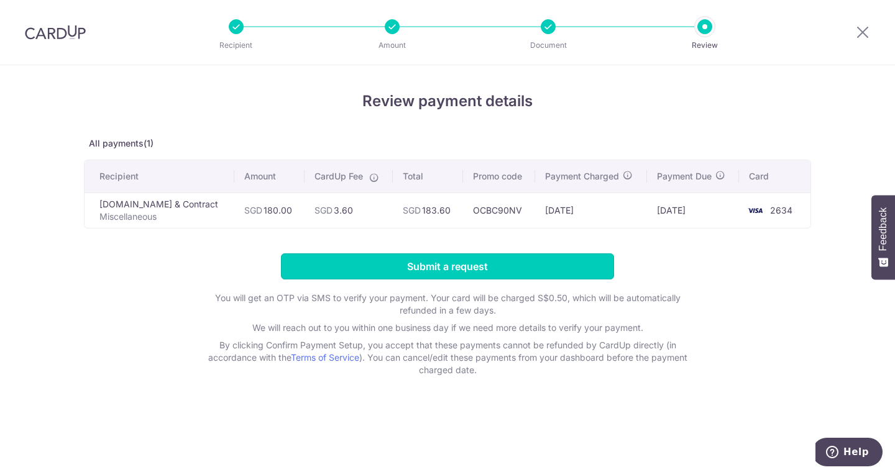
click at [487, 265] on input "Submit a request" at bounding box center [447, 267] width 333 height 26
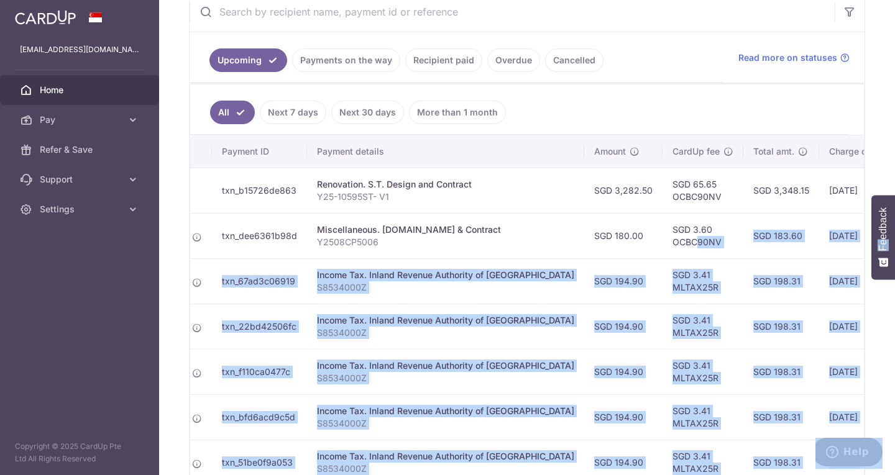
scroll to position [0, 296]
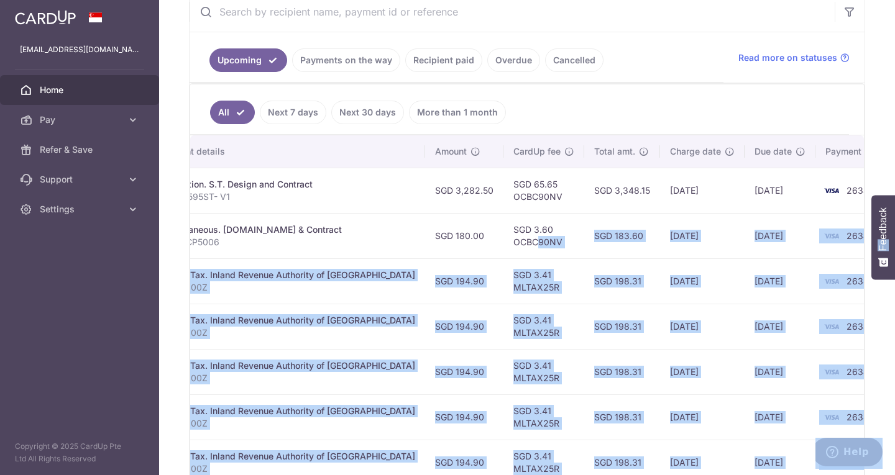
drag, startPoint x: 787, startPoint y: 240, endPoint x: 654, endPoint y: 236, distance: 133.1
click at [654, 236] on tr "Update payment Cancel payment Scheduled for charge txn_dee6361b98d Miscellaneou…" at bounding box center [401, 235] width 1015 height 45
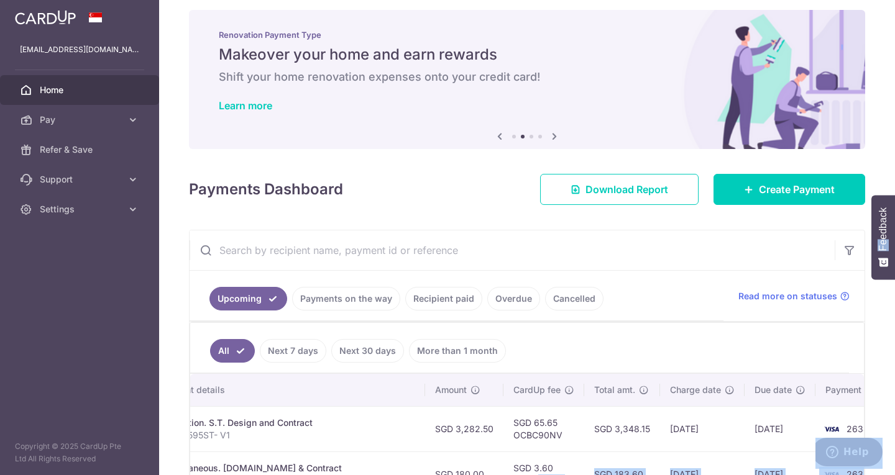
scroll to position [0, 0]
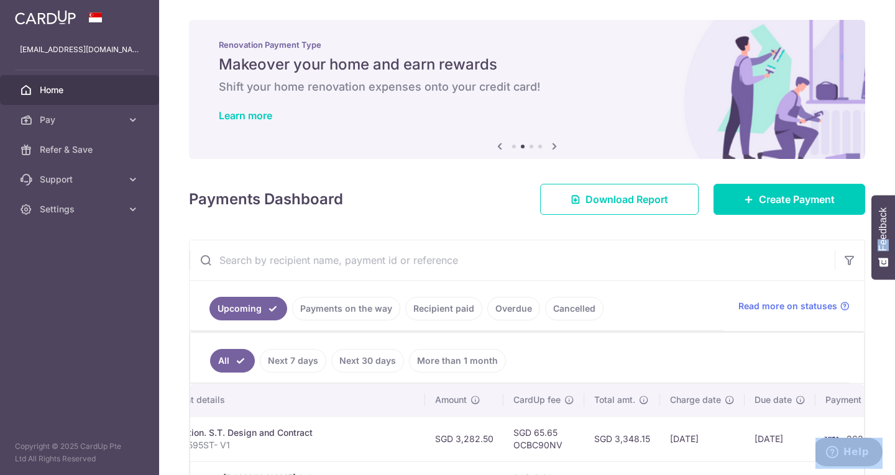
click at [50, 95] on span "Home" at bounding box center [81, 90] width 82 height 12
